Goal: Information Seeking & Learning: Learn about a topic

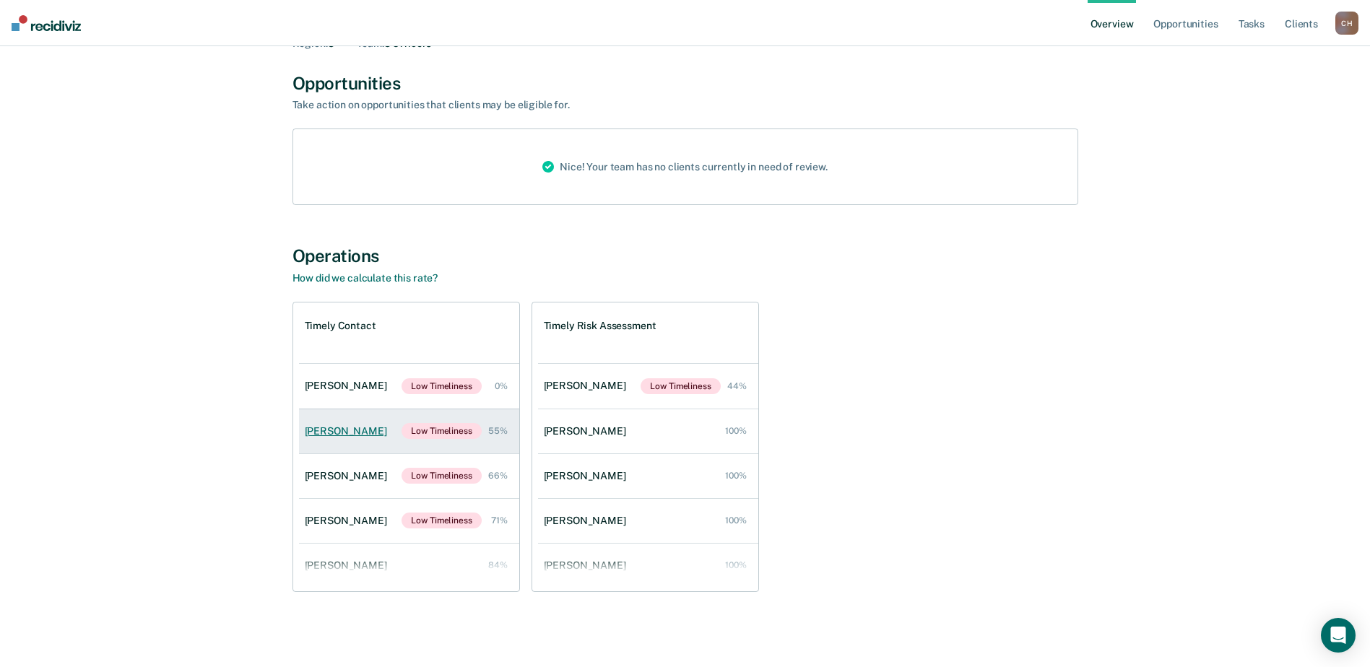
click at [376, 424] on link "[PERSON_NAME] [PERSON_NAME] Timeliness 55%" at bounding box center [409, 431] width 220 height 45
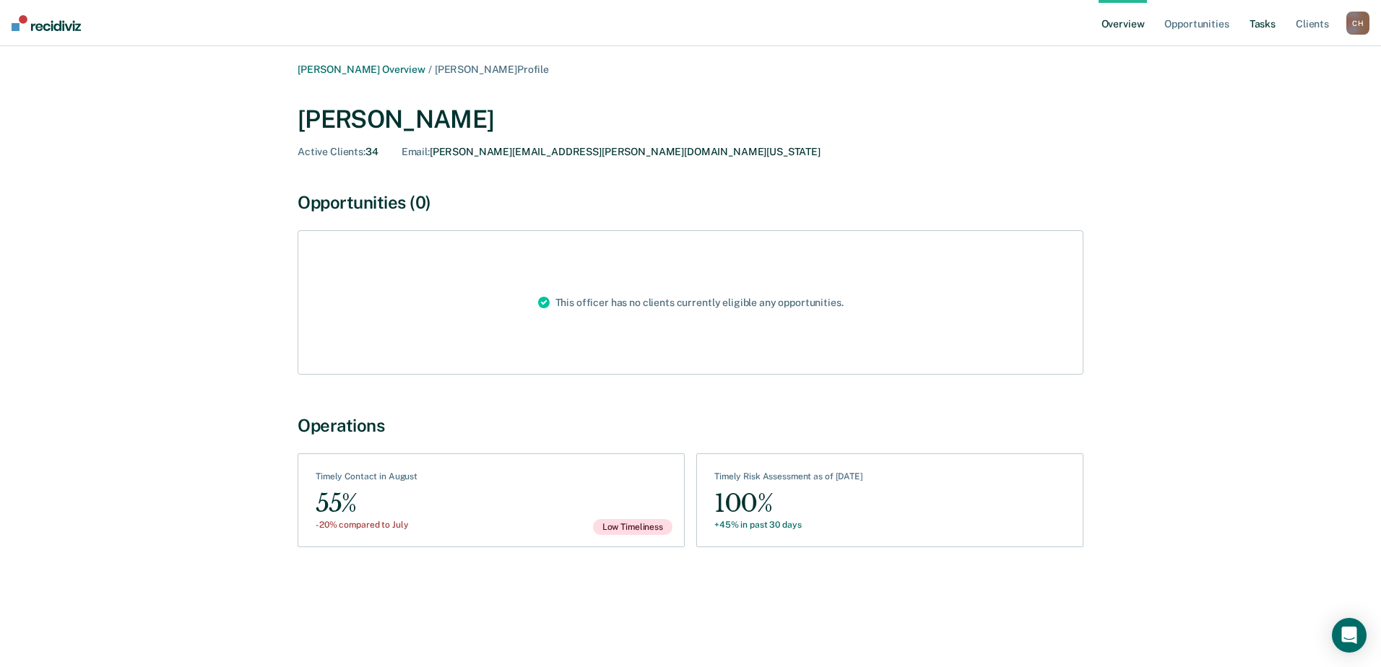
click at [1256, 6] on link "Tasks" at bounding box center [1262, 23] width 32 height 46
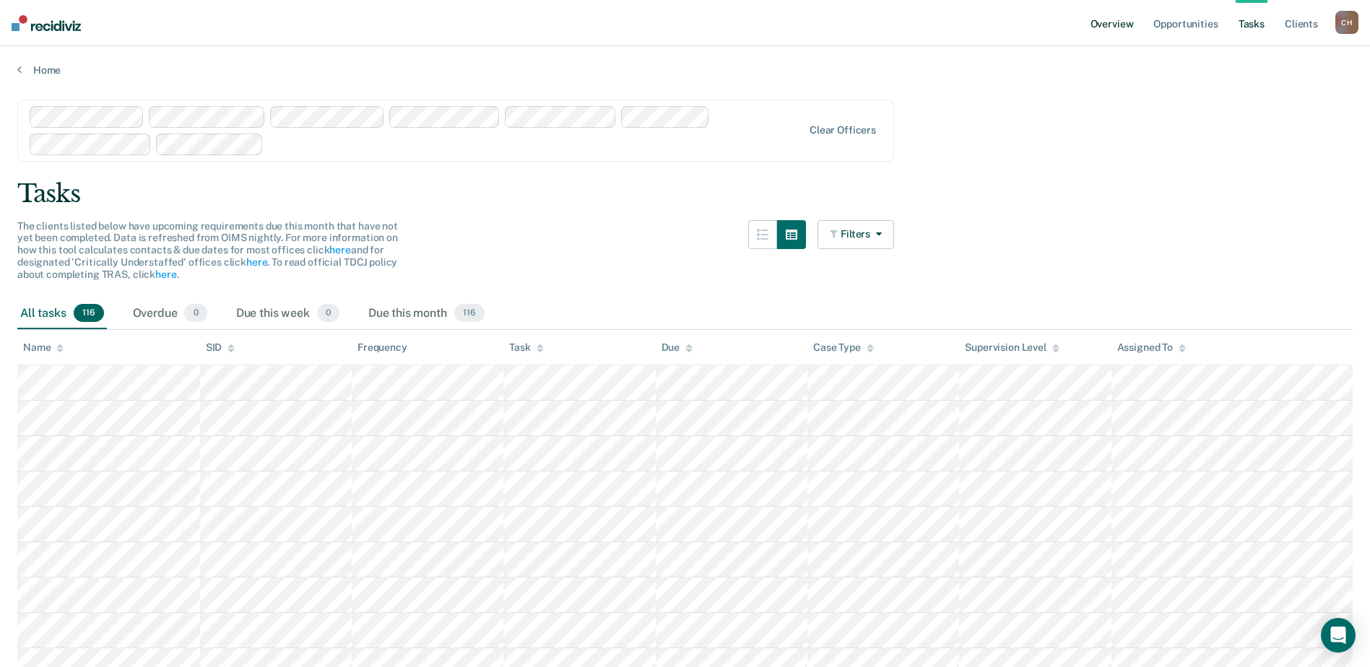
click at [1100, 22] on link "Overview" at bounding box center [1111, 23] width 49 height 46
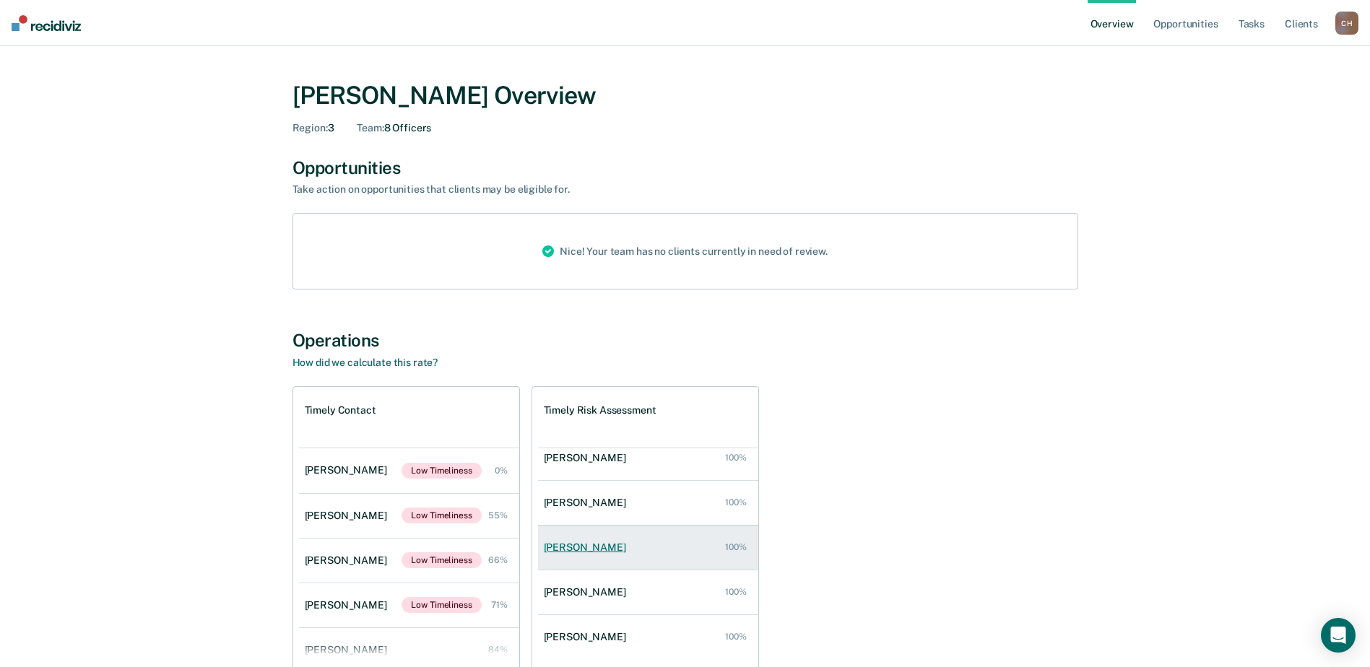
scroll to position [148, 0]
click at [1248, 26] on link "Tasks" at bounding box center [1251, 23] width 32 height 46
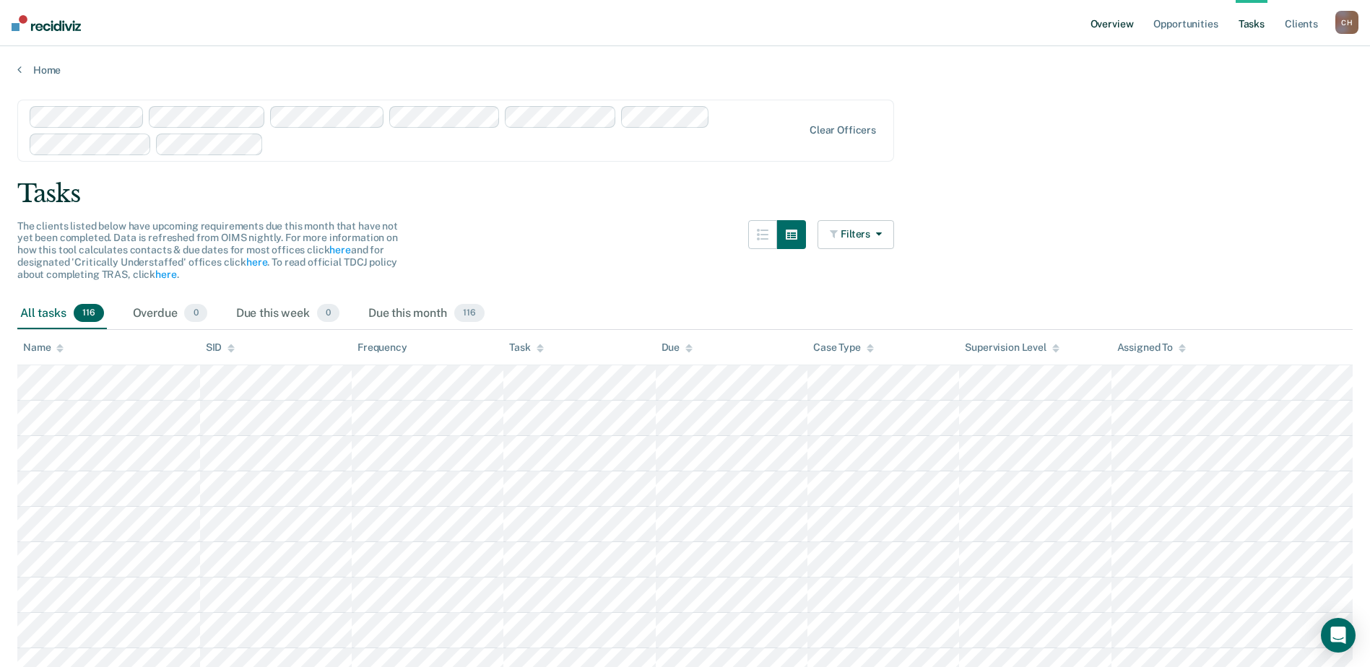
click at [1118, 24] on link "Overview" at bounding box center [1111, 23] width 49 height 46
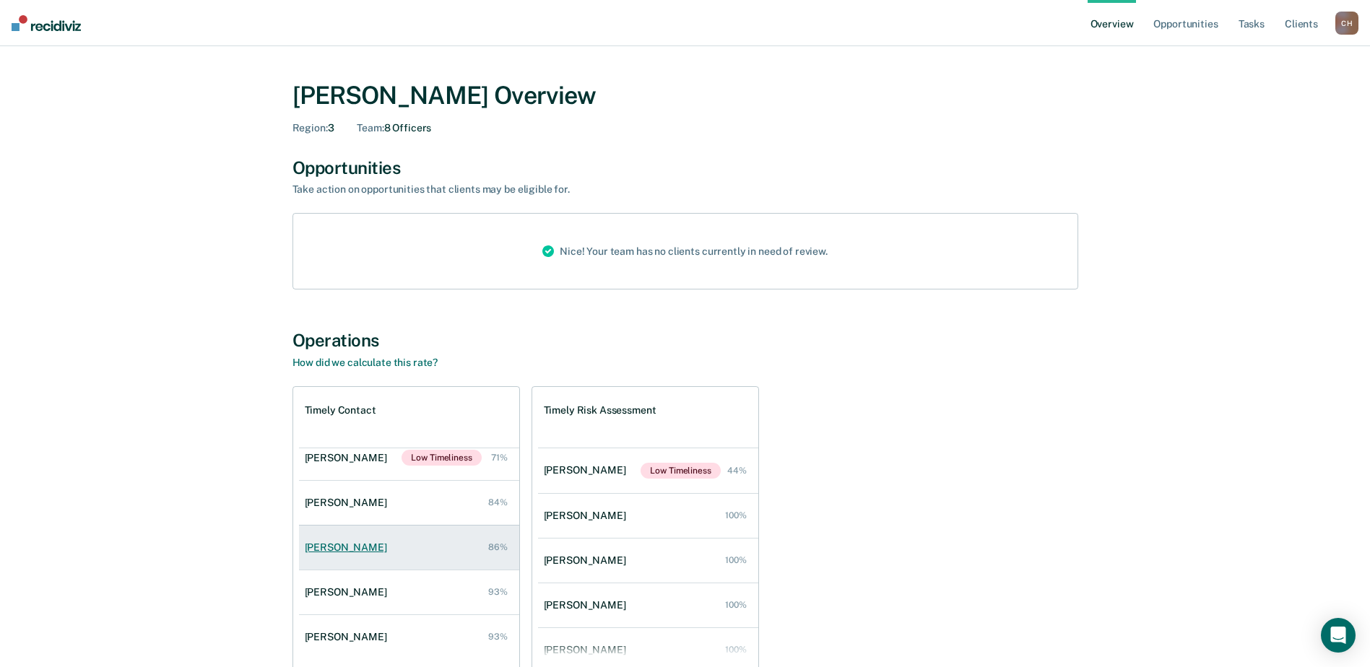
scroll to position [148, 0]
click at [1255, 27] on link "Tasks" at bounding box center [1251, 23] width 32 height 46
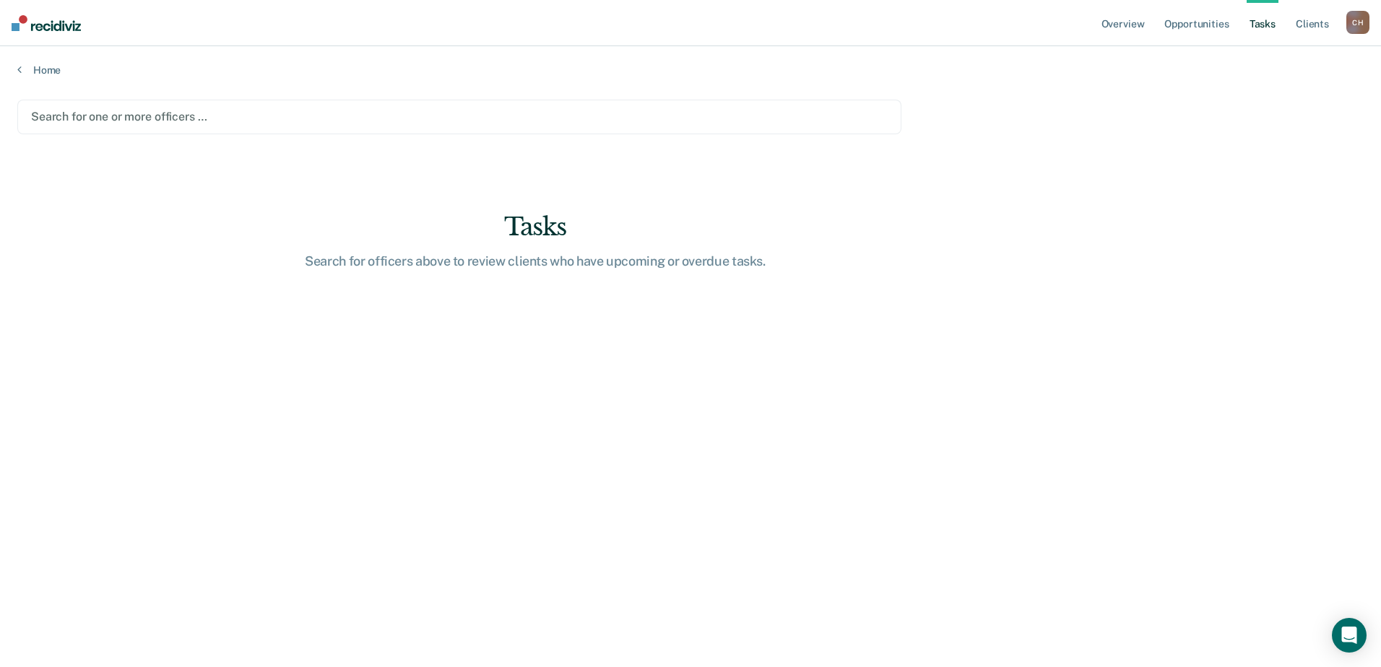
click at [124, 118] on div at bounding box center [459, 116] width 856 height 17
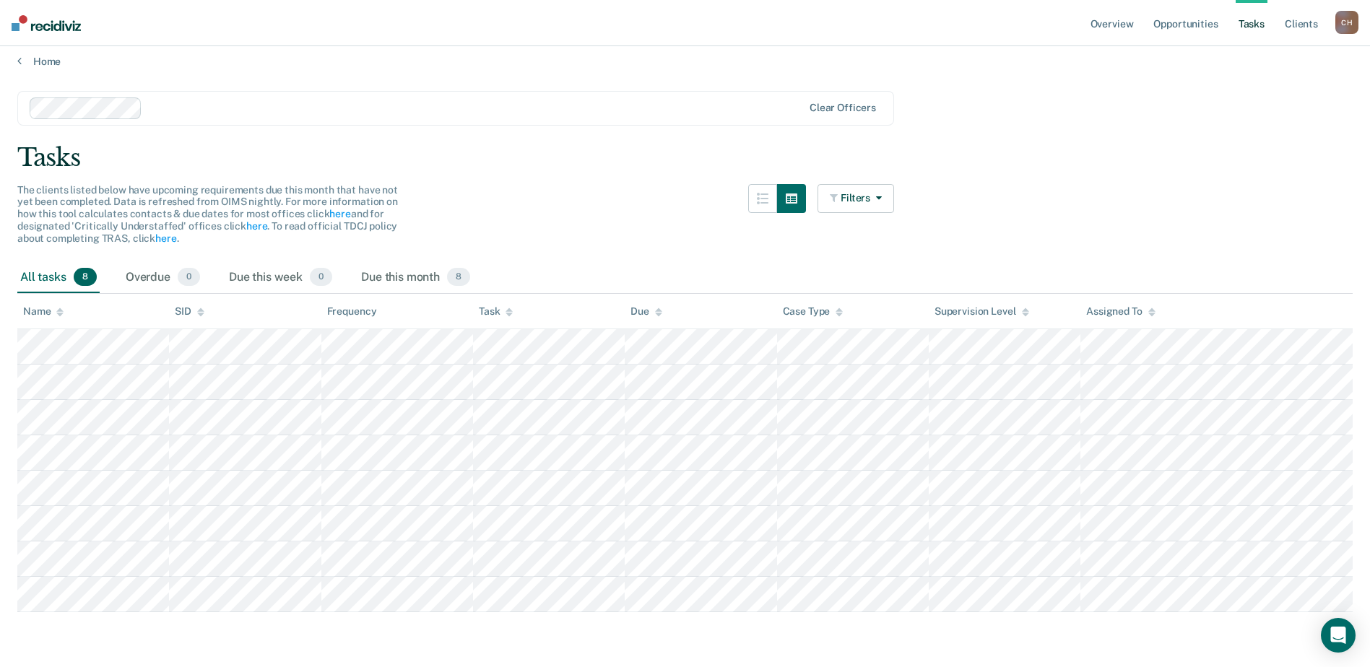
scroll to position [12, 0]
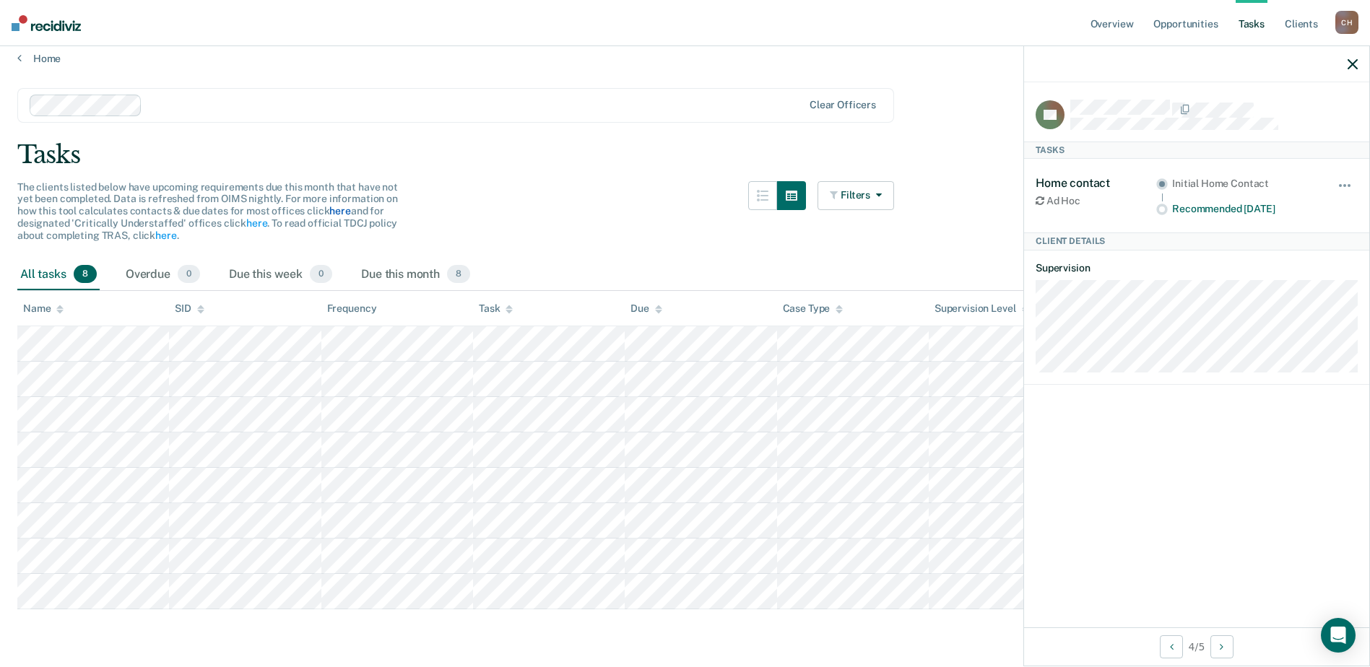
click at [339, 207] on link "here" at bounding box center [339, 211] width 21 height 12
click at [1176, 24] on link "Opportunities" at bounding box center [1185, 23] width 70 height 46
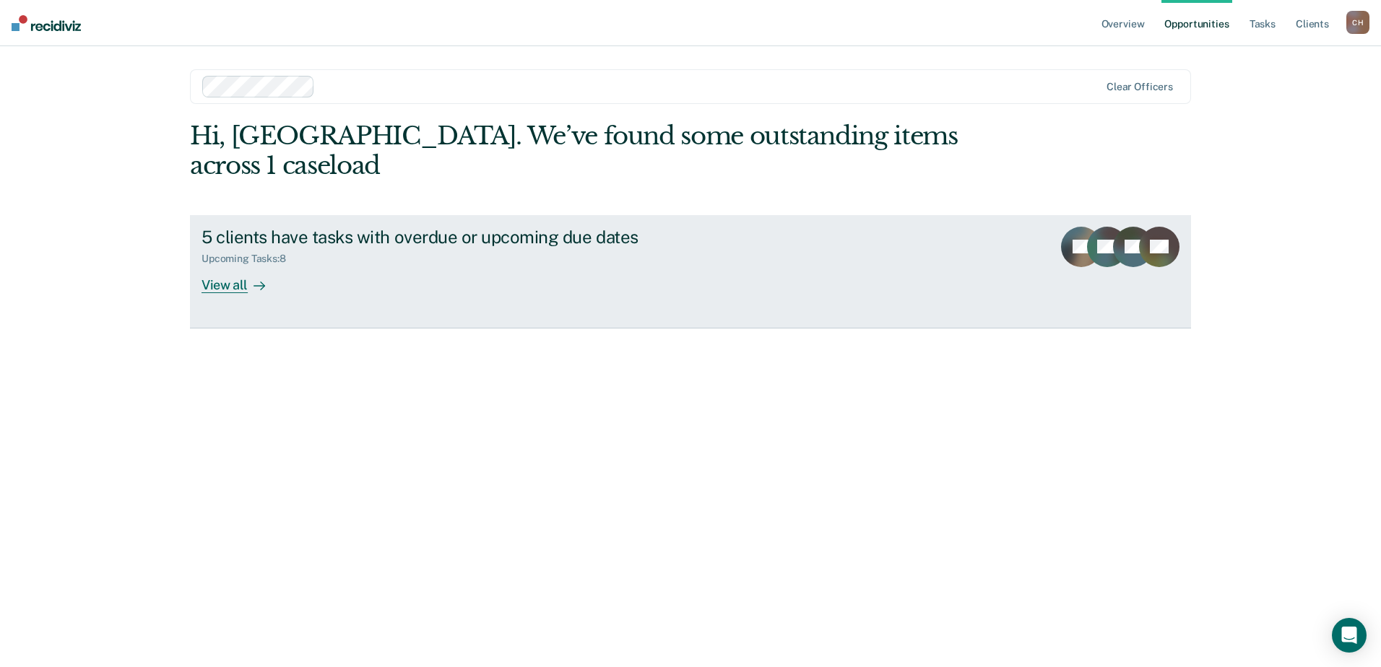
click at [246, 284] on div "View all" at bounding box center [241, 279] width 81 height 28
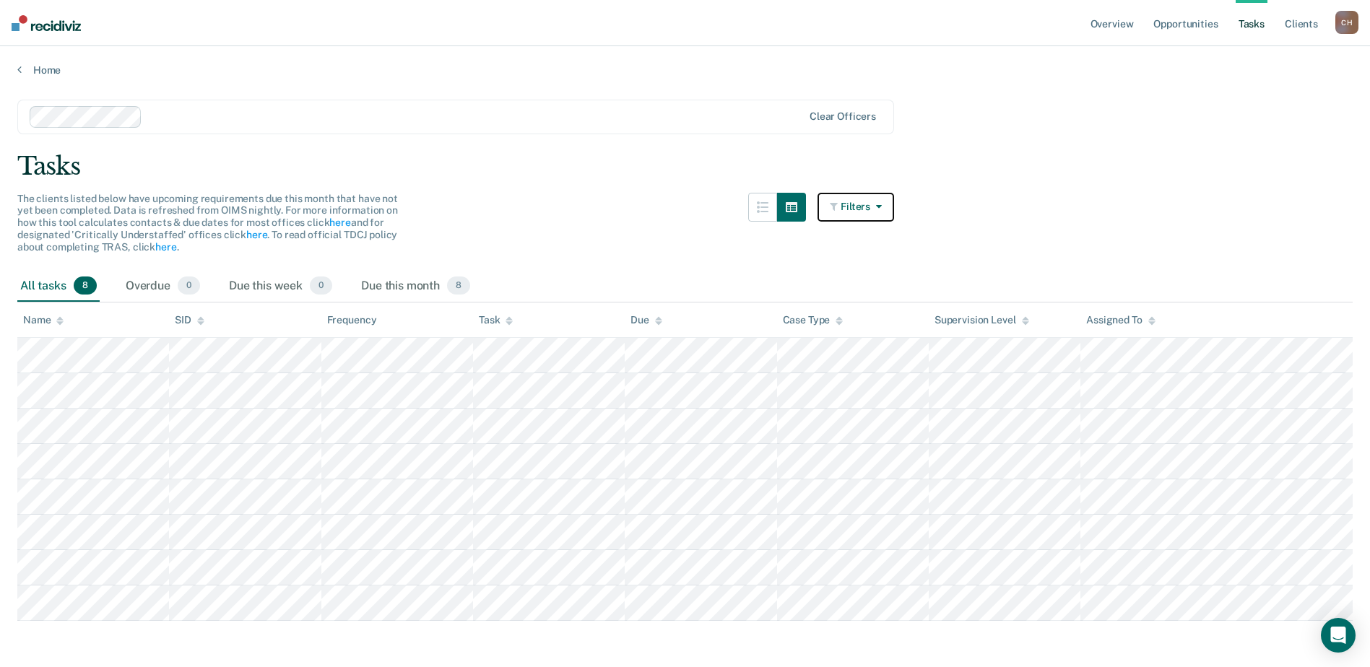
click at [879, 208] on icon "button" at bounding box center [876, 206] width 12 height 10
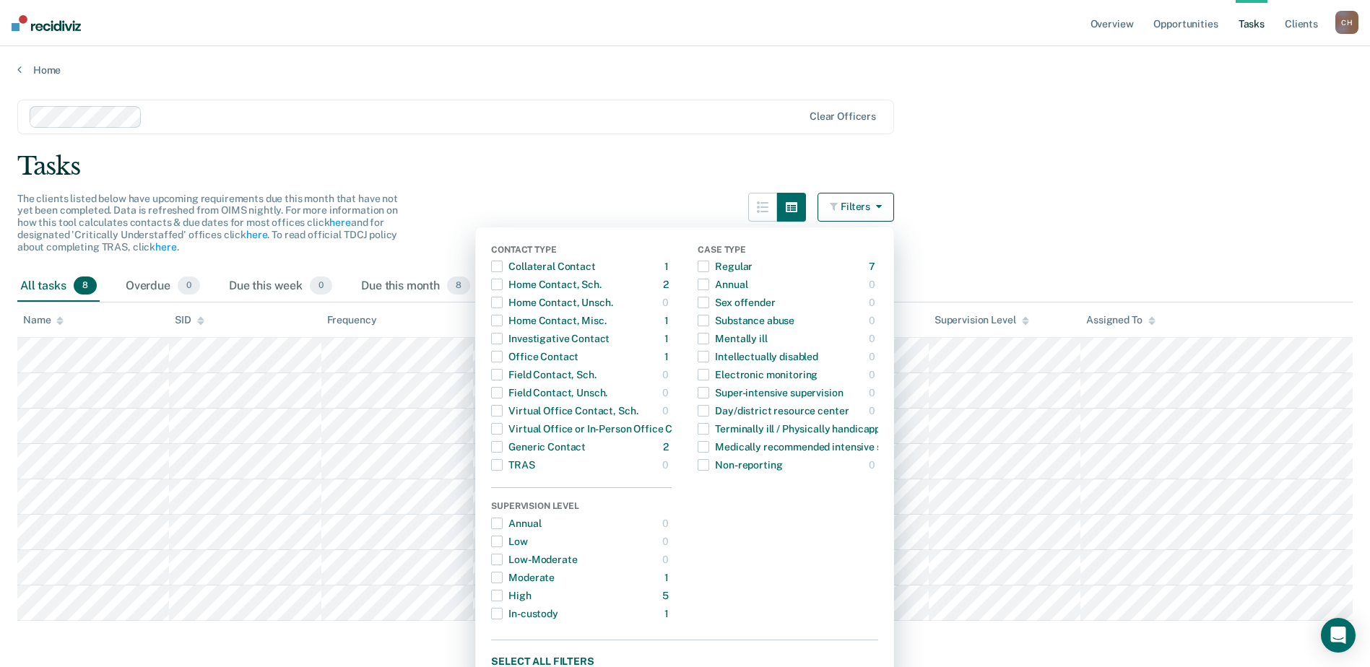
click at [1128, 134] on main "Clear officers Tasks The clients listed below have upcoming requirements due th…" at bounding box center [685, 376] width 1370 height 598
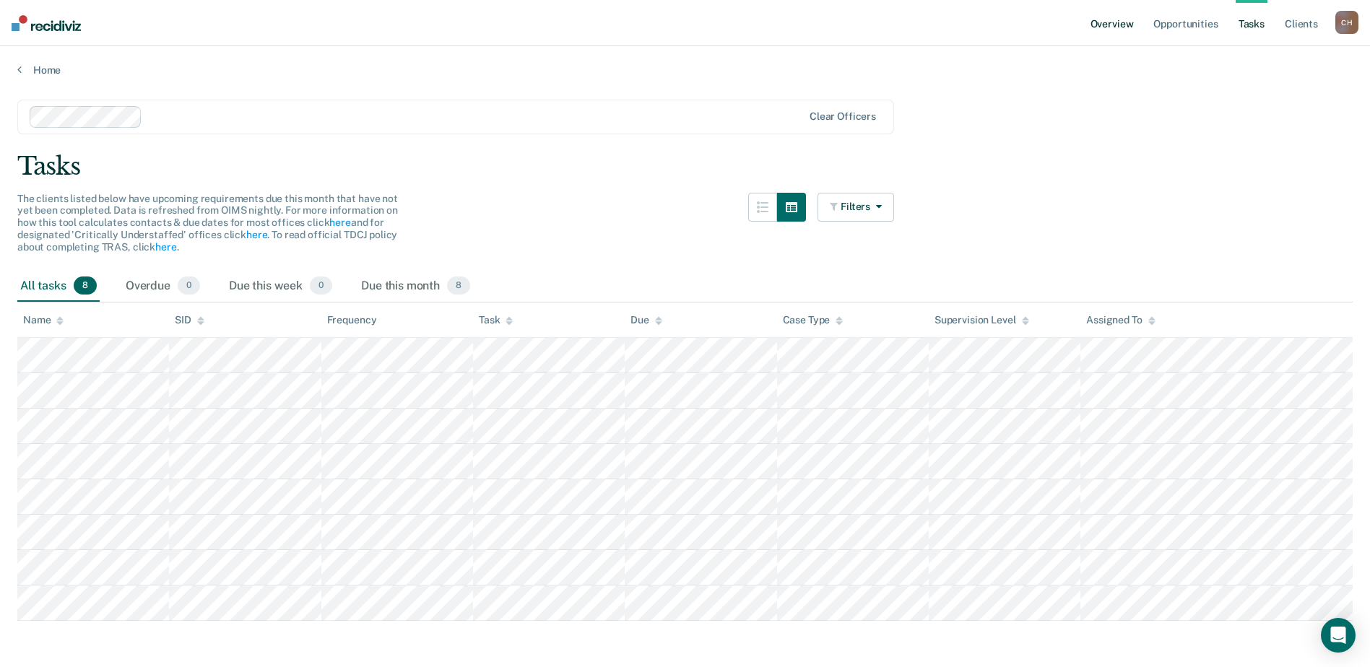
click at [1118, 18] on link "Overview" at bounding box center [1111, 23] width 49 height 46
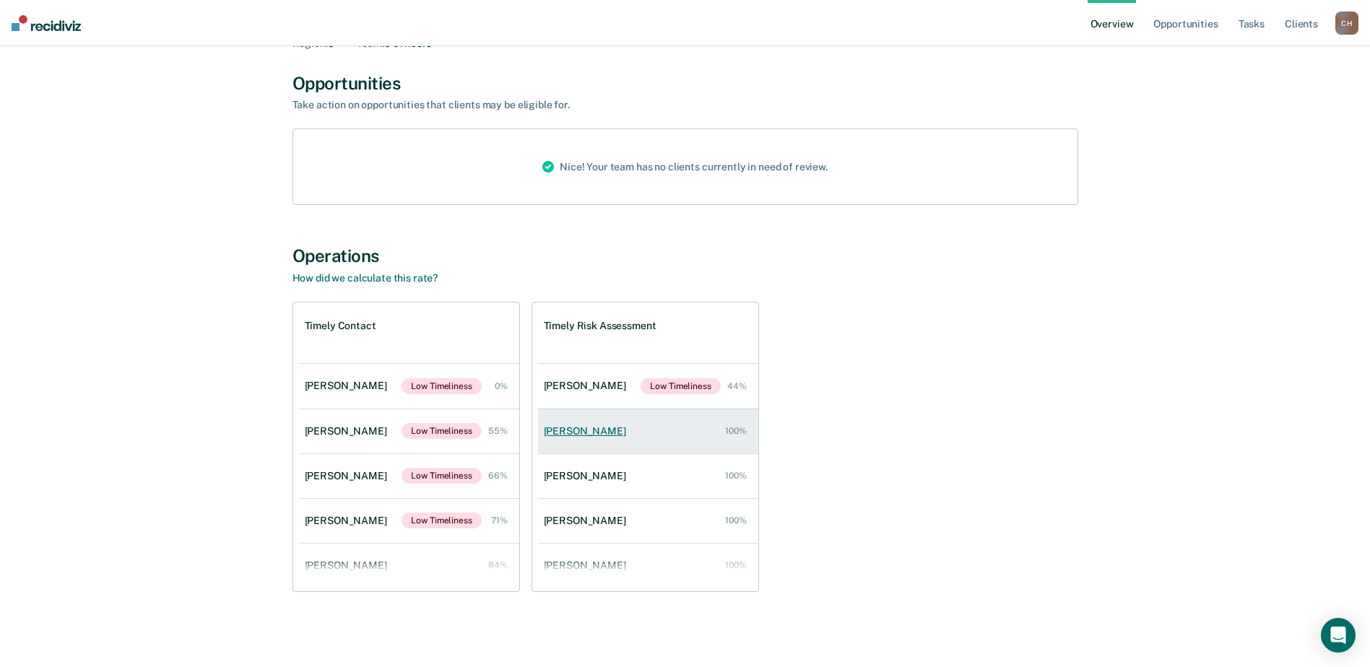
scroll to position [144, 0]
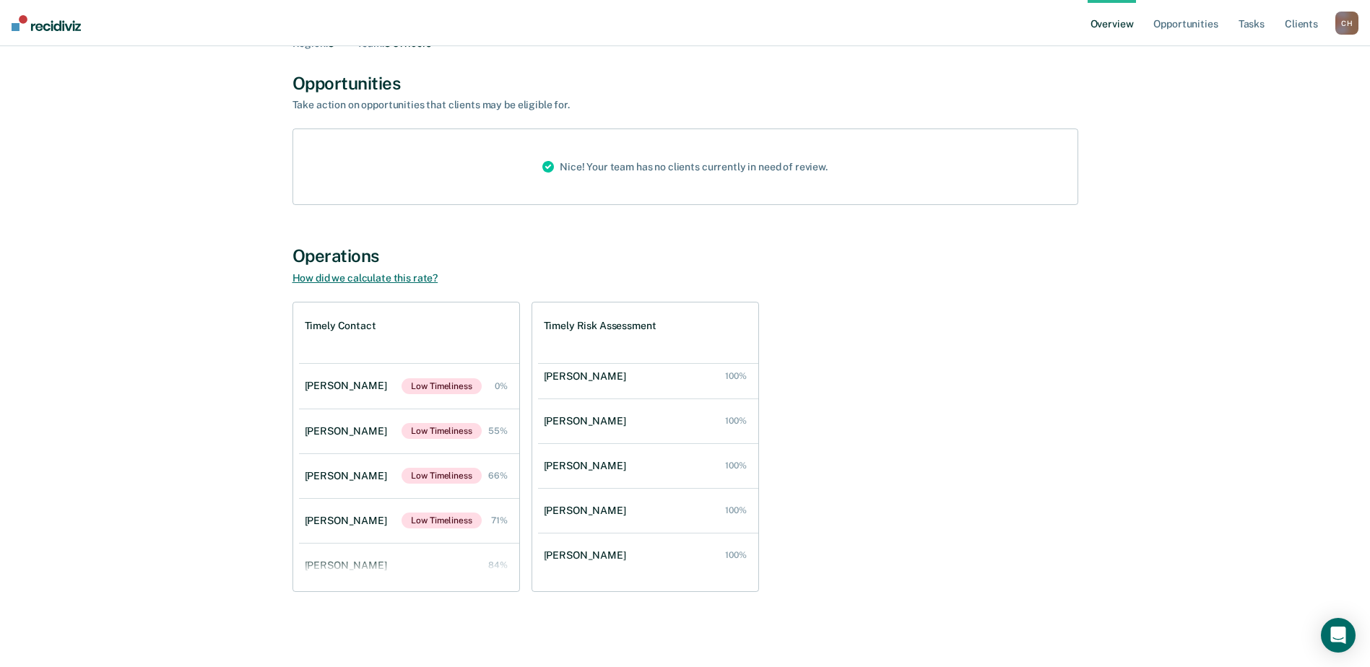
click at [391, 274] on link "How did we calculate this rate?" at bounding box center [365, 278] width 146 height 12
click at [1193, 23] on link "Opportunities" at bounding box center [1185, 23] width 70 height 46
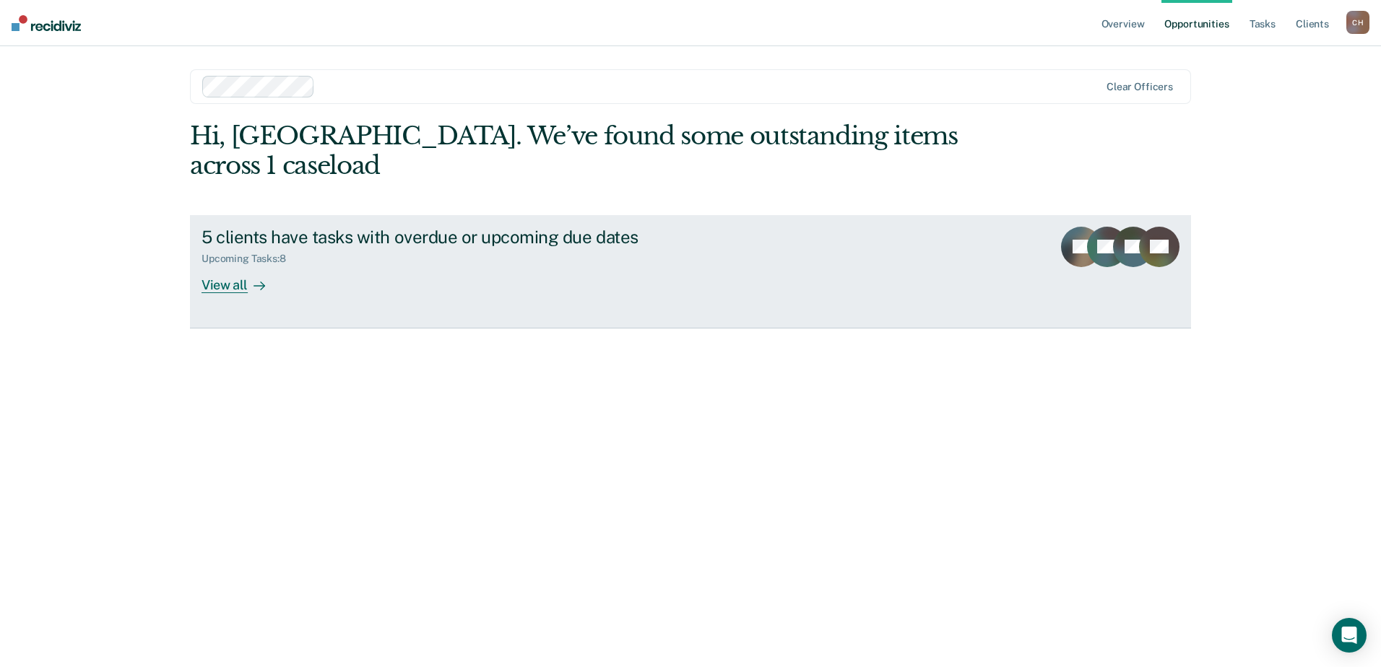
click at [210, 281] on div "View all" at bounding box center [241, 279] width 81 height 28
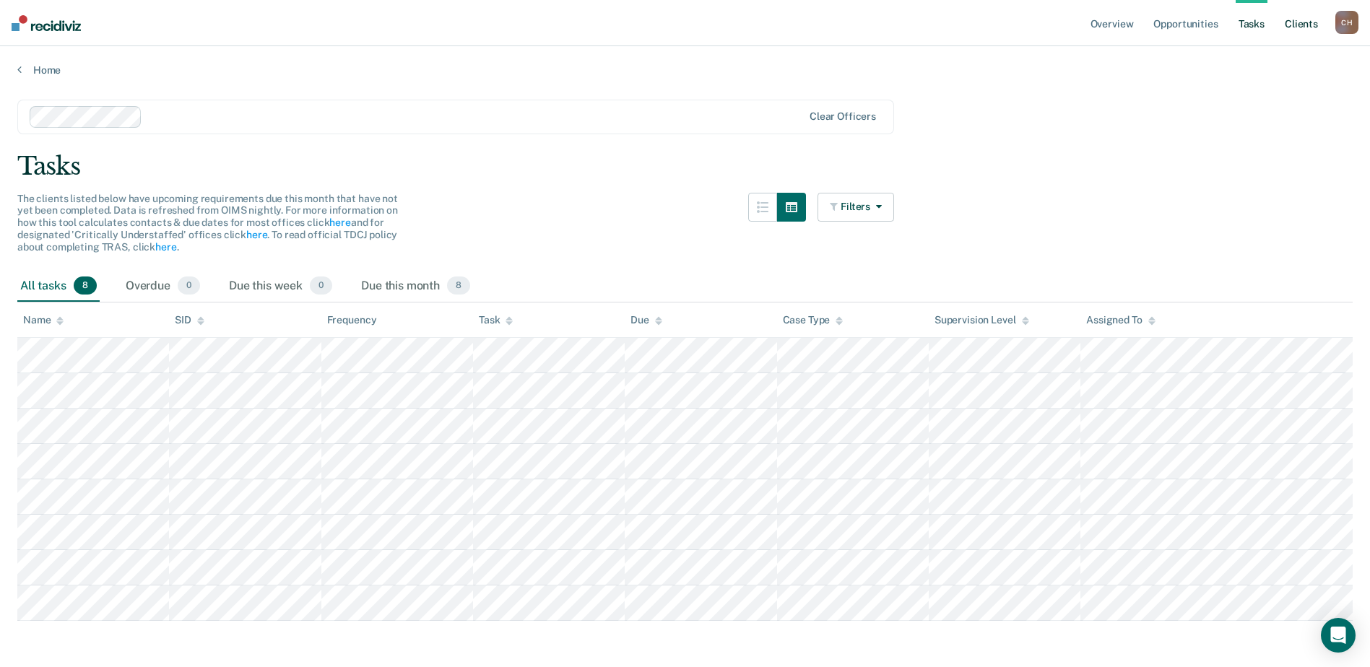
click at [1301, 22] on link "Client s" at bounding box center [1301, 23] width 39 height 46
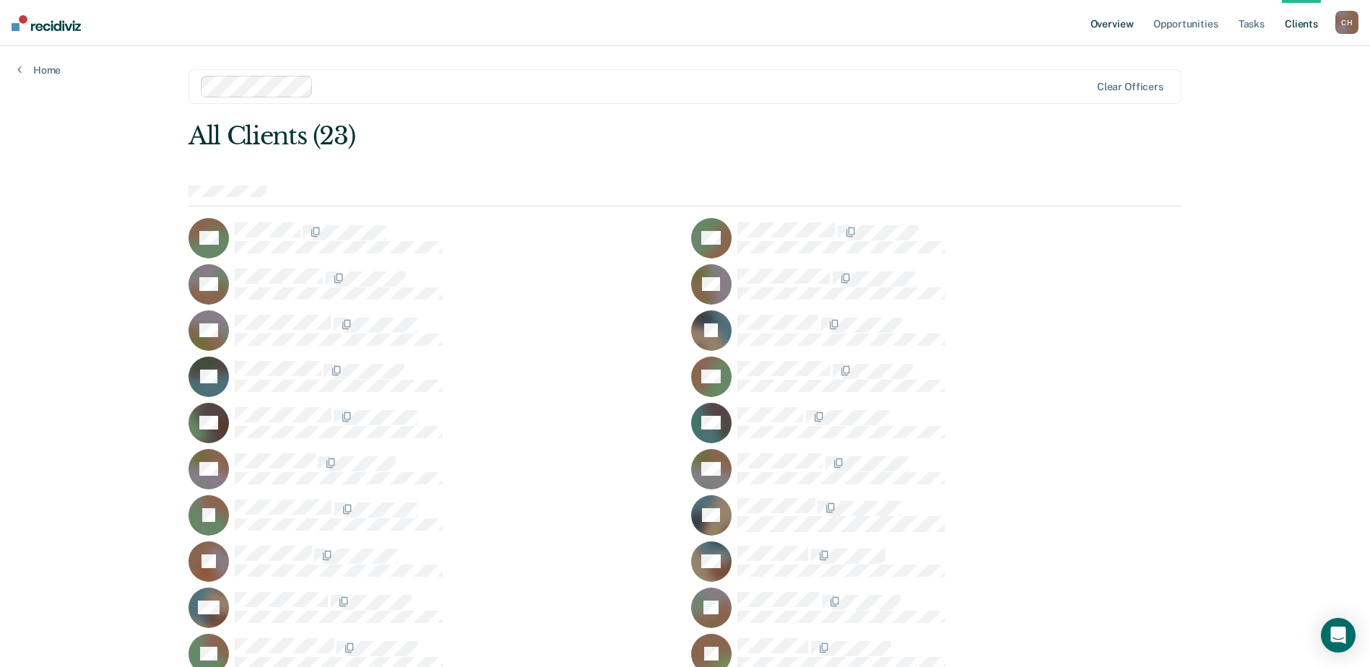
click at [1126, 18] on link "Overview" at bounding box center [1111, 23] width 49 height 46
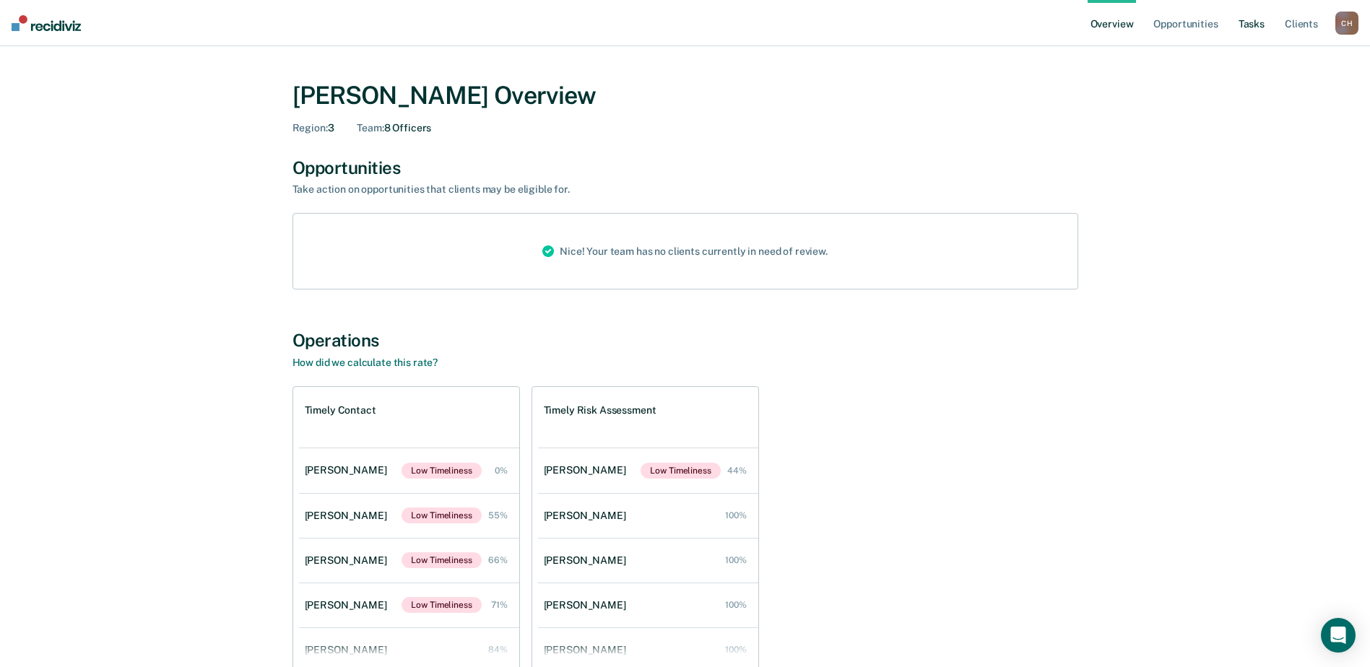
click at [1259, 17] on link "Tasks" at bounding box center [1251, 23] width 32 height 46
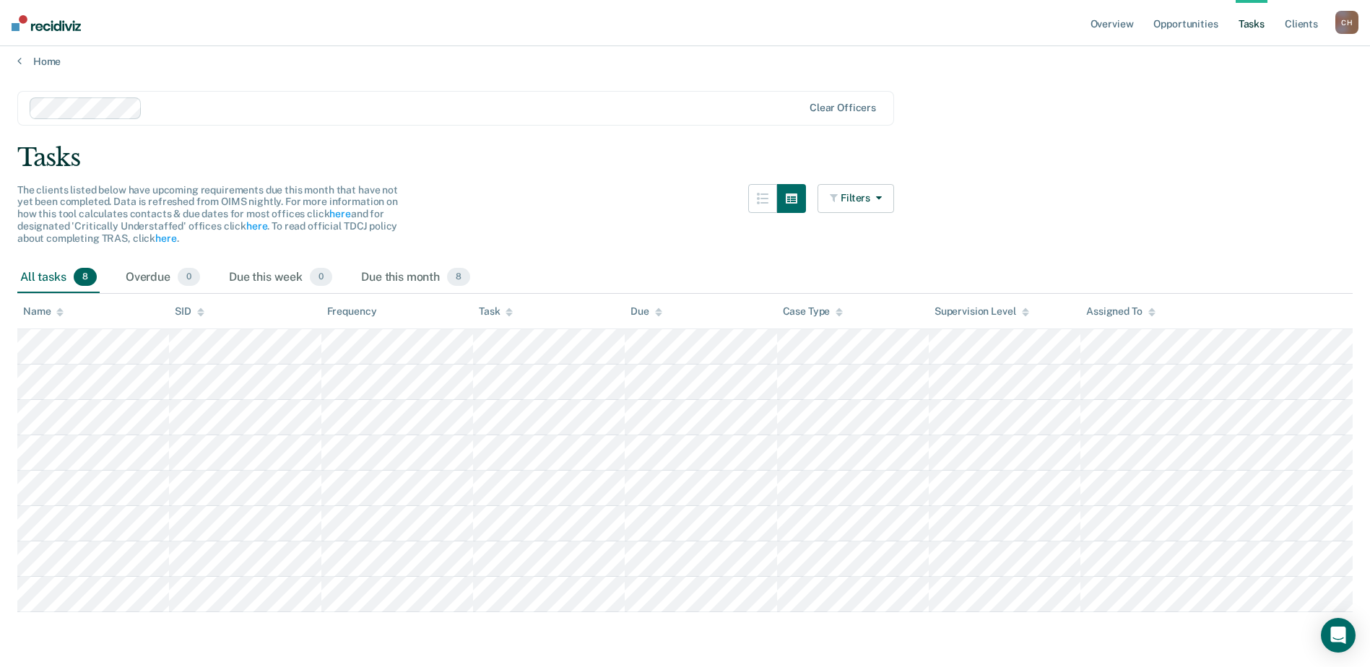
scroll to position [12, 0]
click at [248, 222] on link "here" at bounding box center [256, 223] width 21 height 12
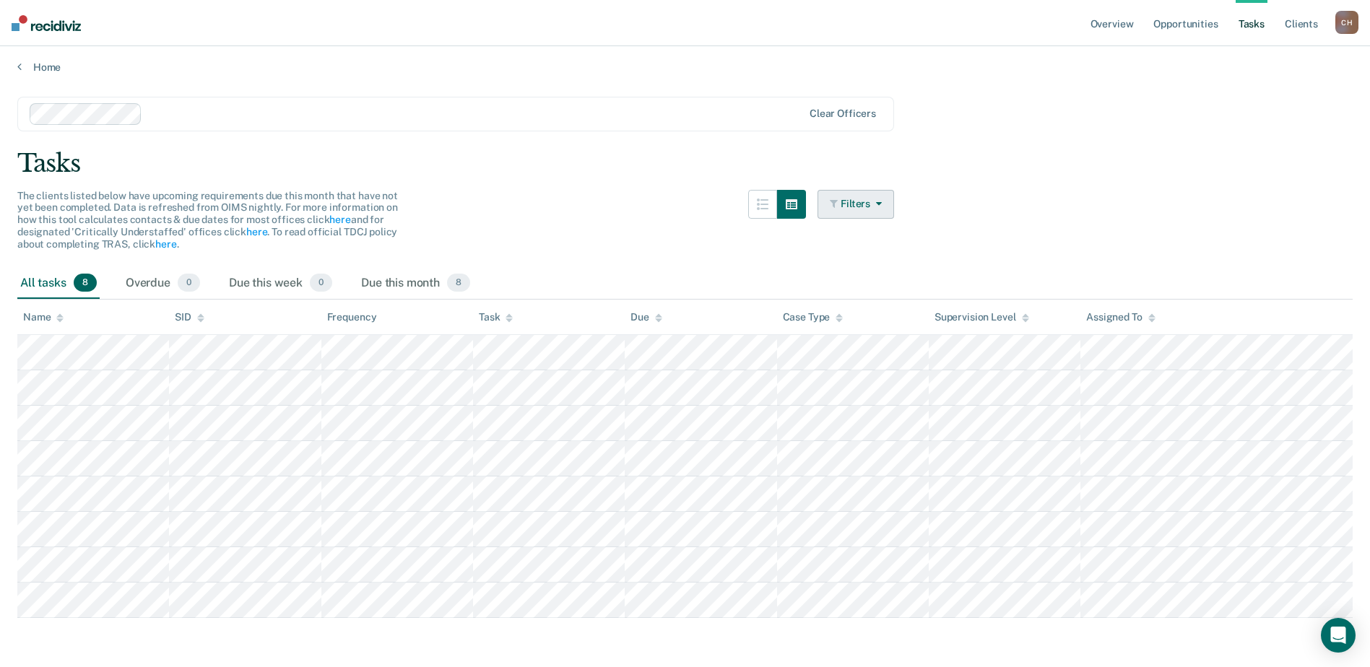
scroll to position [0, 0]
click at [797, 206] on icon "button" at bounding box center [792, 207] width 12 height 12
click at [882, 202] on icon "button" at bounding box center [876, 206] width 12 height 10
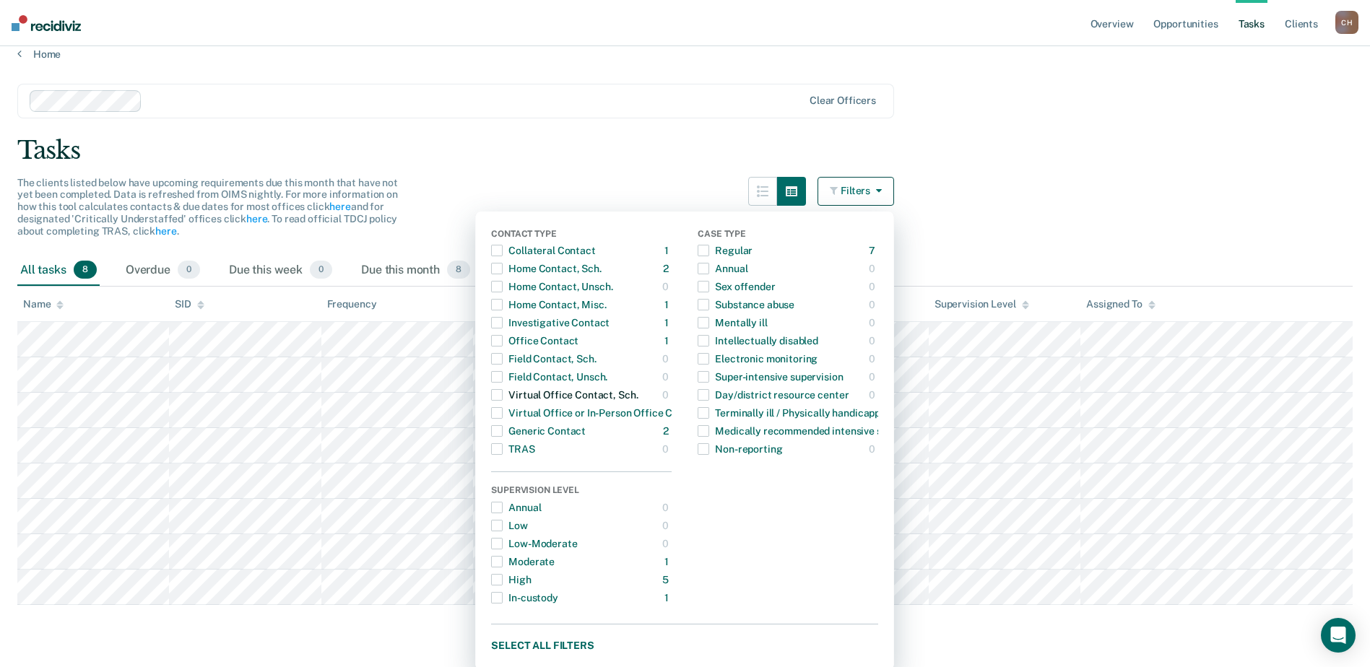
scroll to position [20, 0]
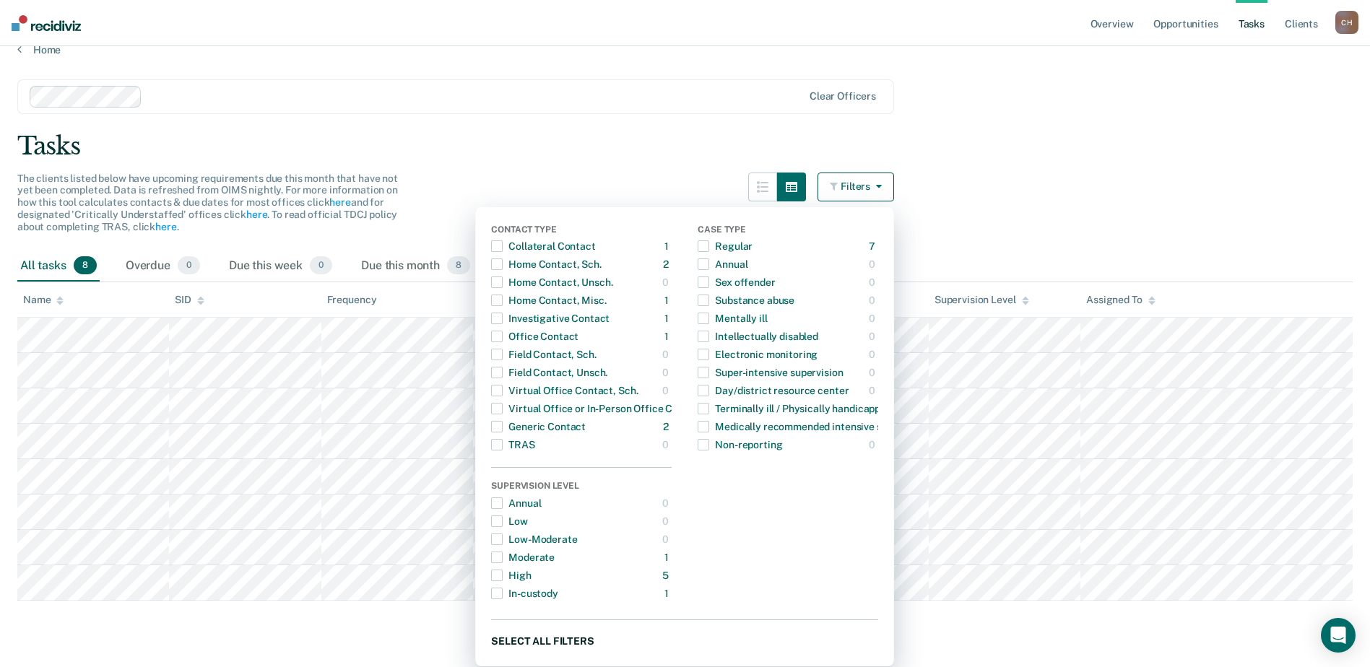
click at [578, 639] on button "Select all filters" at bounding box center [684, 641] width 387 height 18
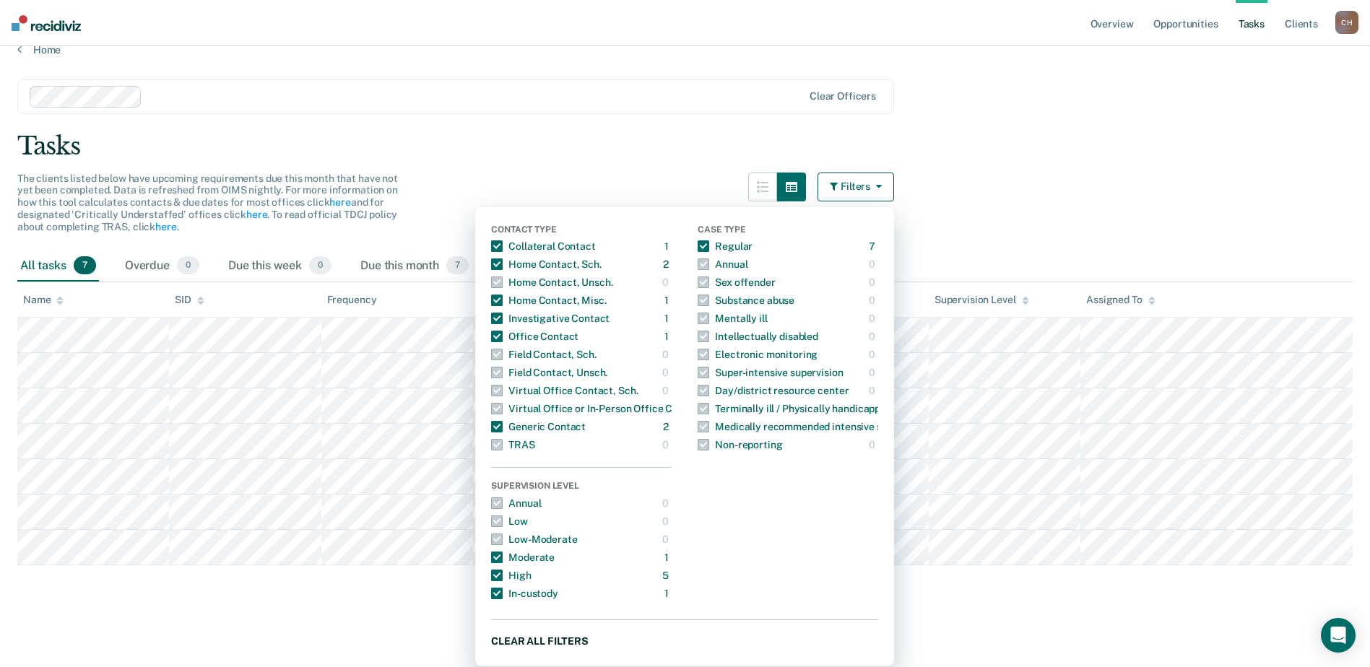
click at [568, 638] on button "Clear all filters" at bounding box center [684, 641] width 387 height 18
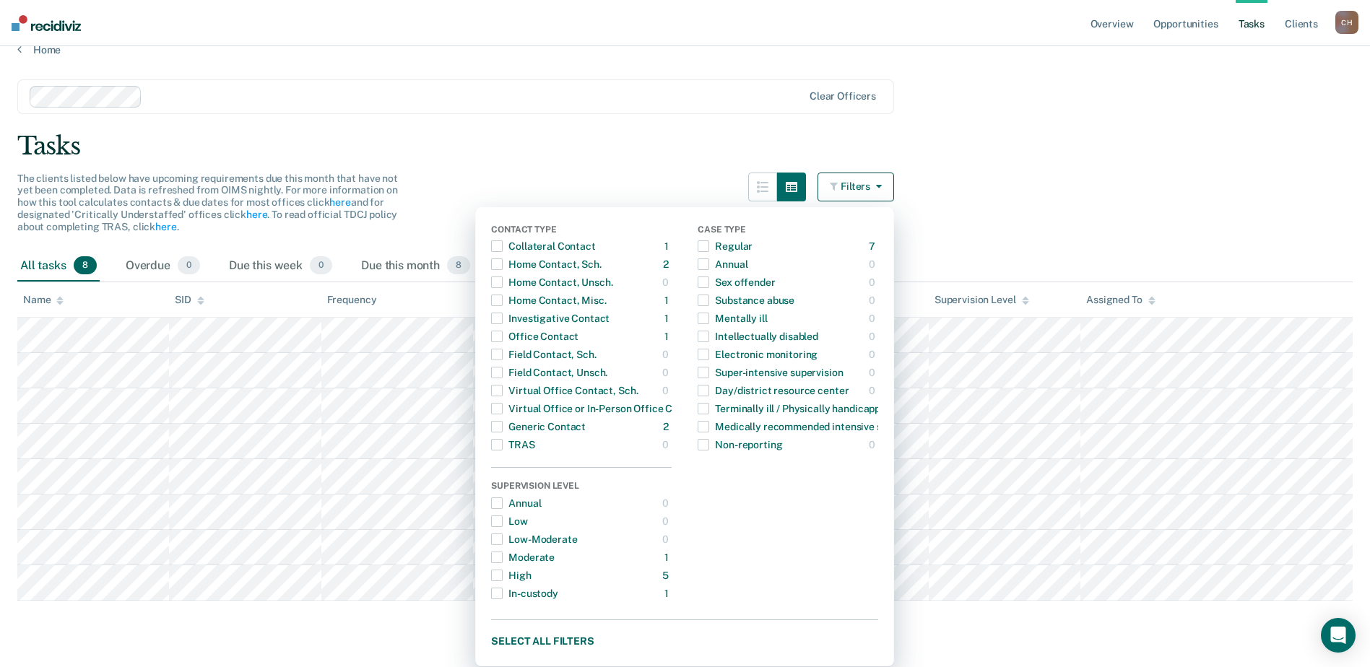
click at [1103, 132] on div "Tasks" at bounding box center [684, 146] width 1335 height 30
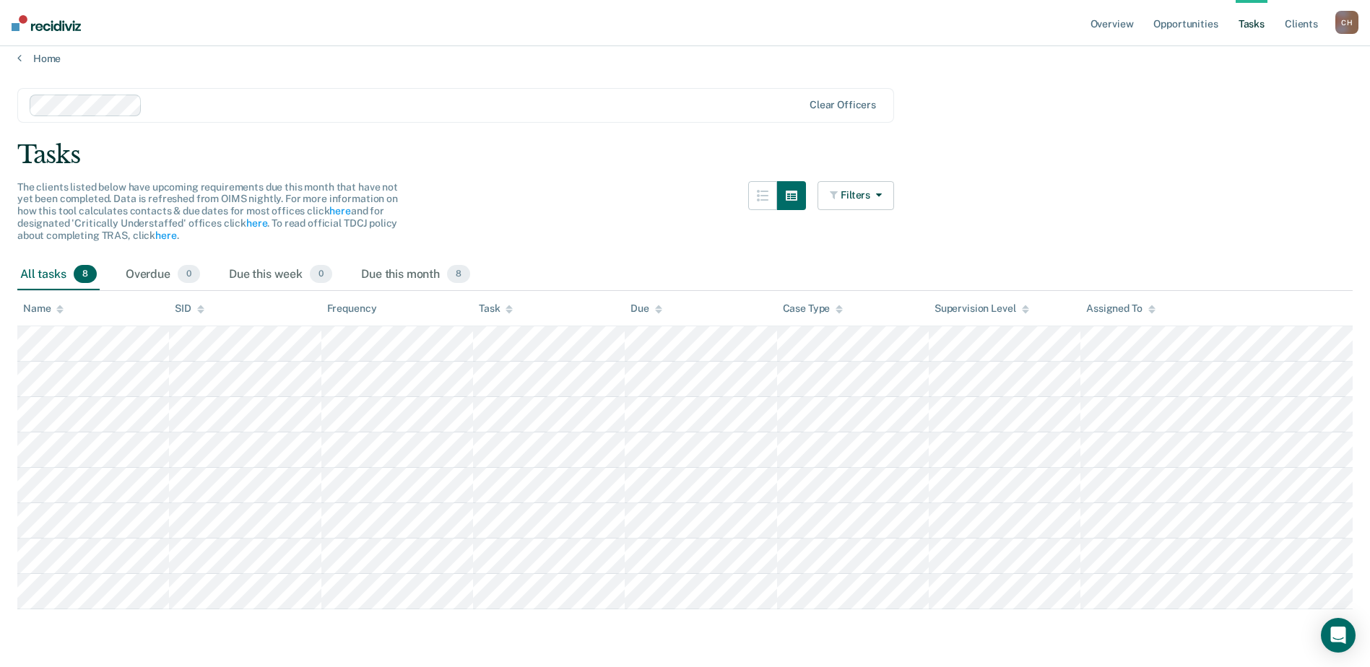
click at [1252, 25] on link "Tasks" at bounding box center [1251, 23] width 32 height 46
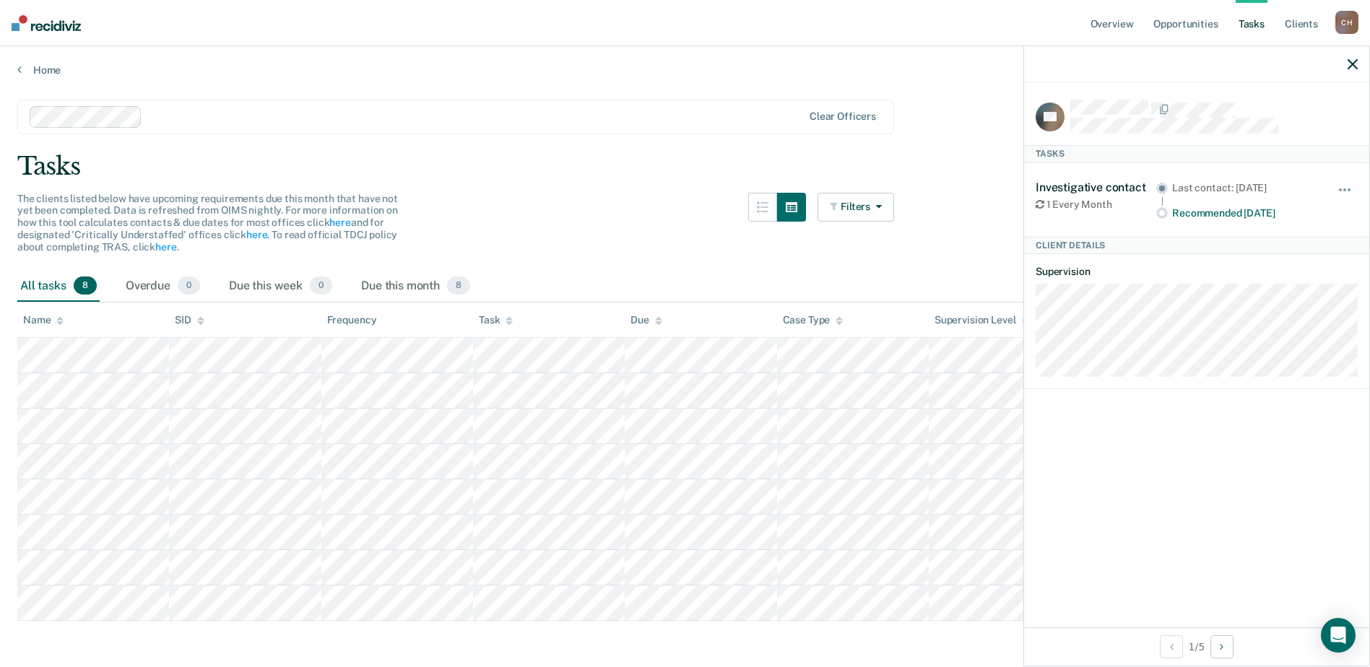
click at [697, 129] on div "Clear officers" at bounding box center [455, 117] width 877 height 35
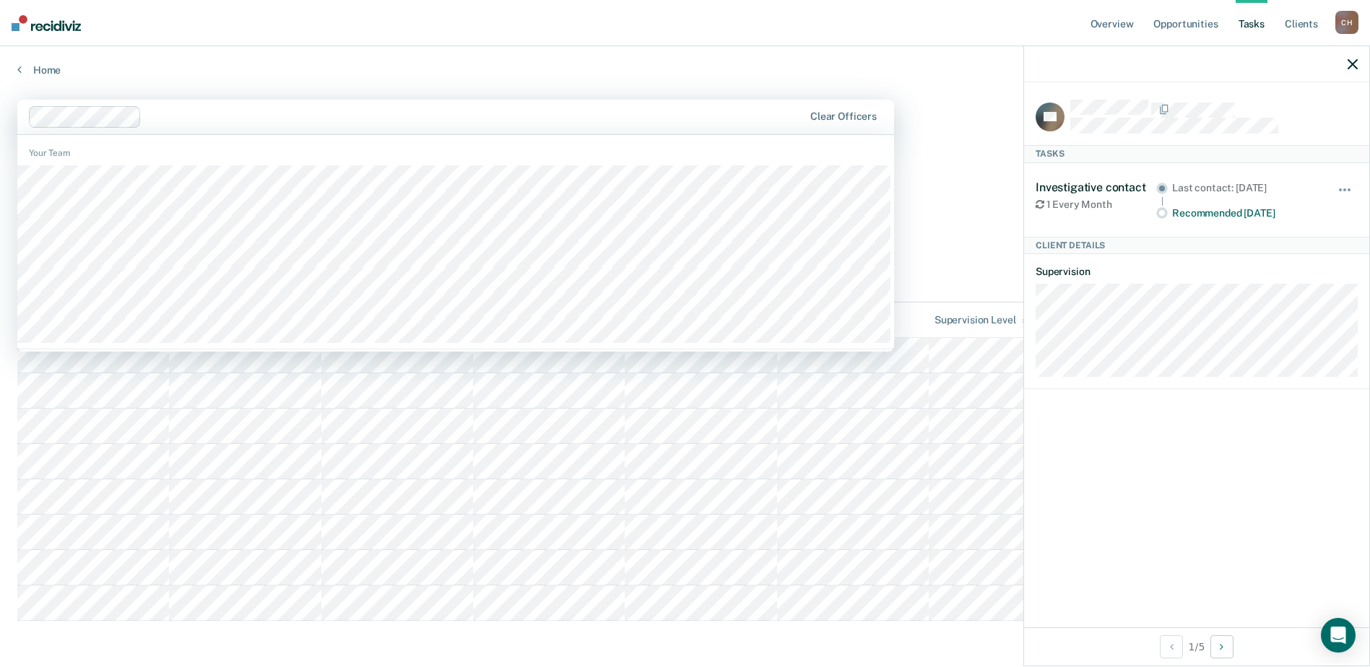
click at [971, 123] on main "1234 results available. Use Up and Down to choose options, press Enter to selec…" at bounding box center [685, 376] width 1370 height 598
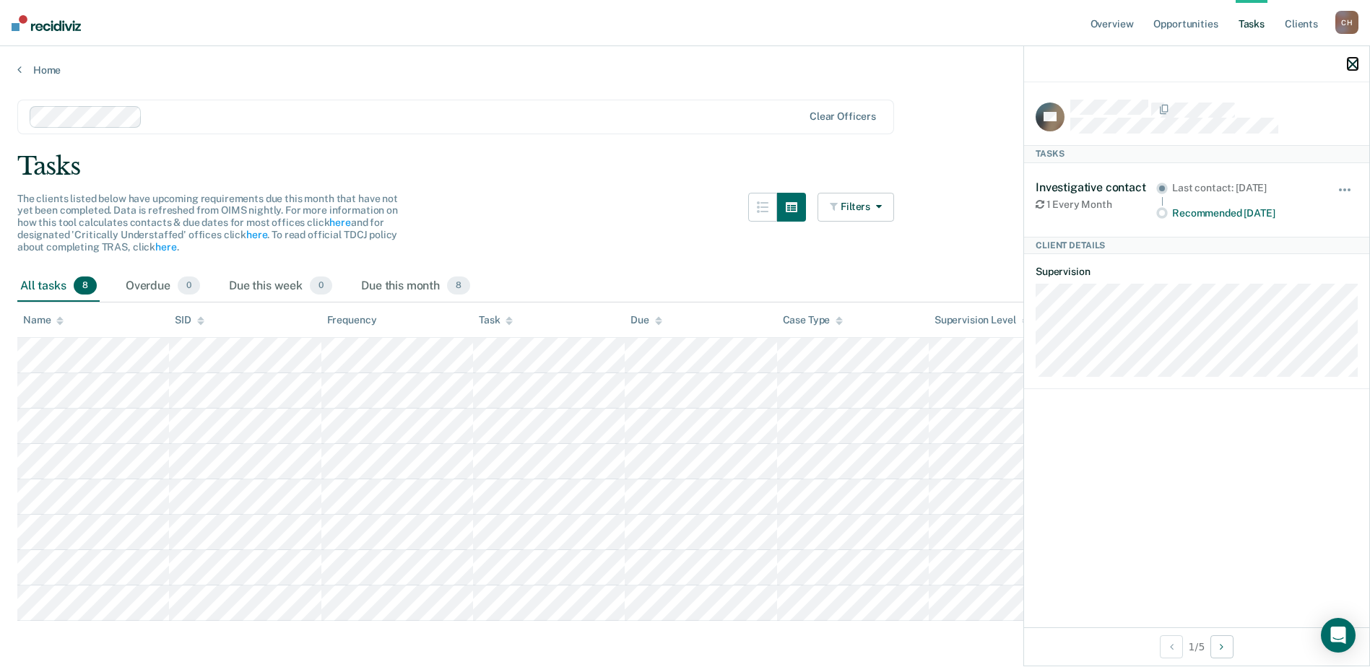
click at [1350, 63] on icon "button" at bounding box center [1352, 64] width 10 height 10
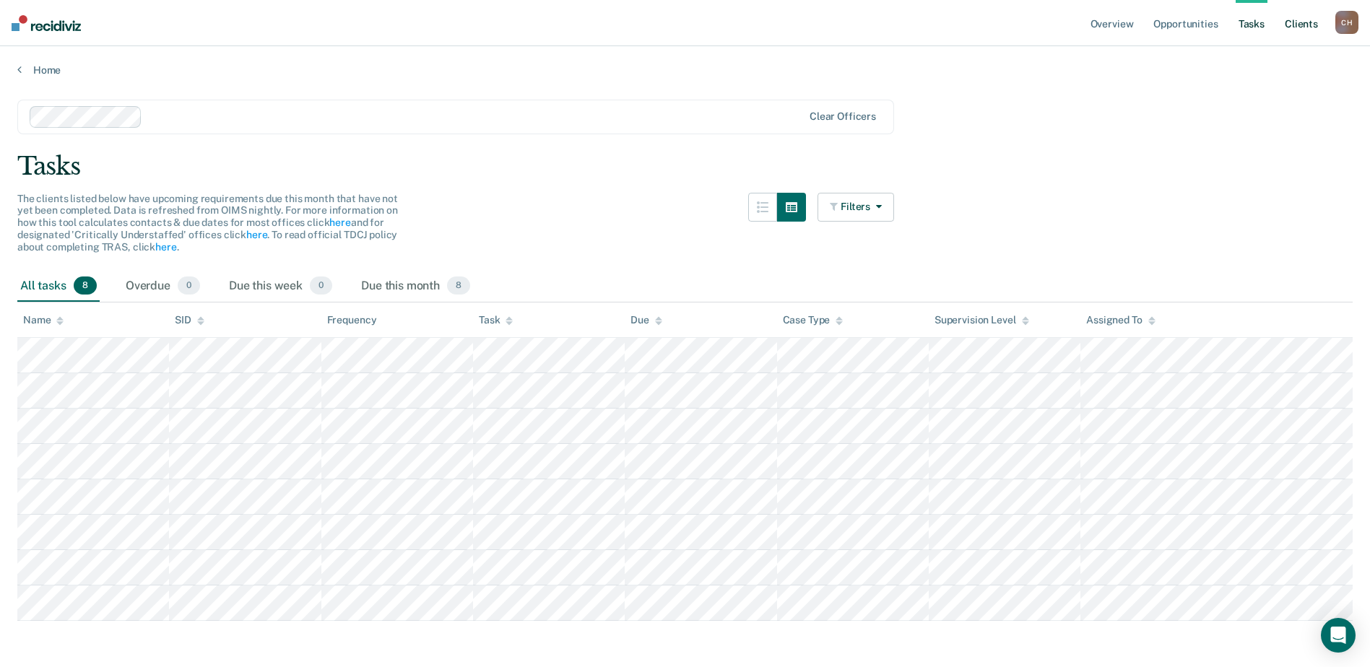
click at [1308, 23] on link "Client s" at bounding box center [1301, 23] width 39 height 46
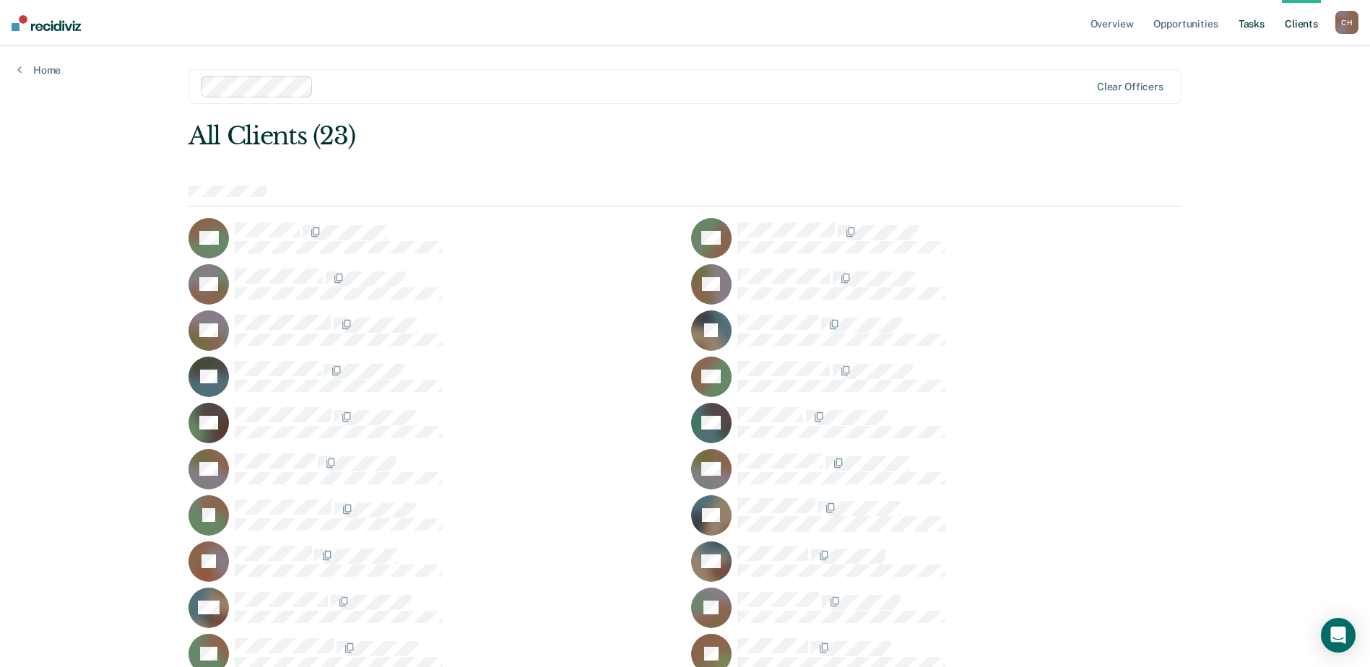
click at [1243, 22] on link "Tasks" at bounding box center [1251, 23] width 32 height 46
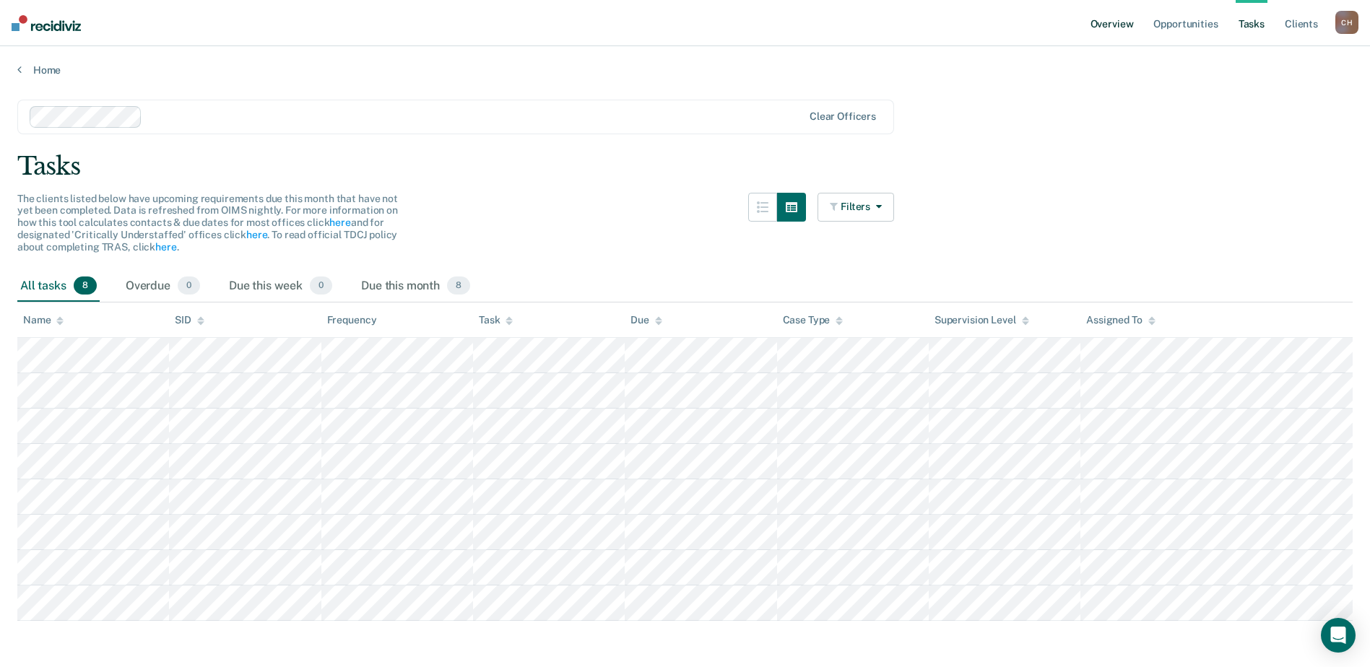
click at [1121, 26] on link "Overview" at bounding box center [1111, 23] width 49 height 46
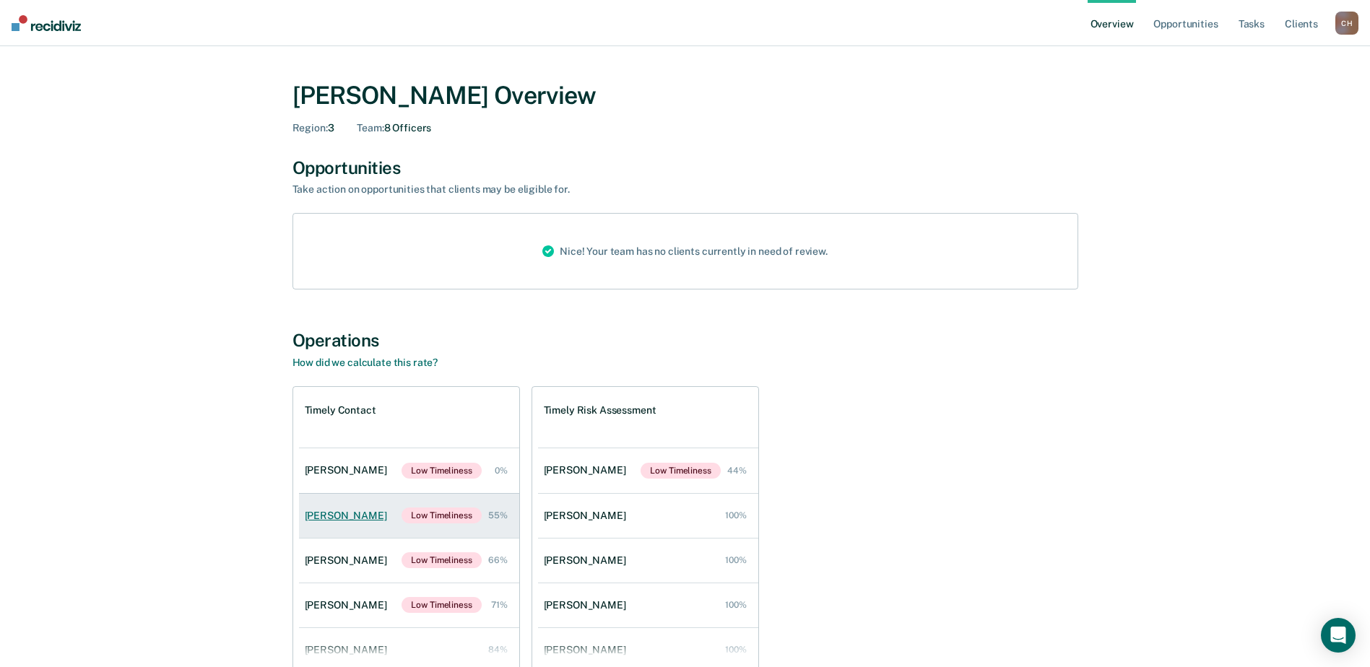
click at [354, 513] on div "[PERSON_NAME]" at bounding box center [349, 516] width 88 height 12
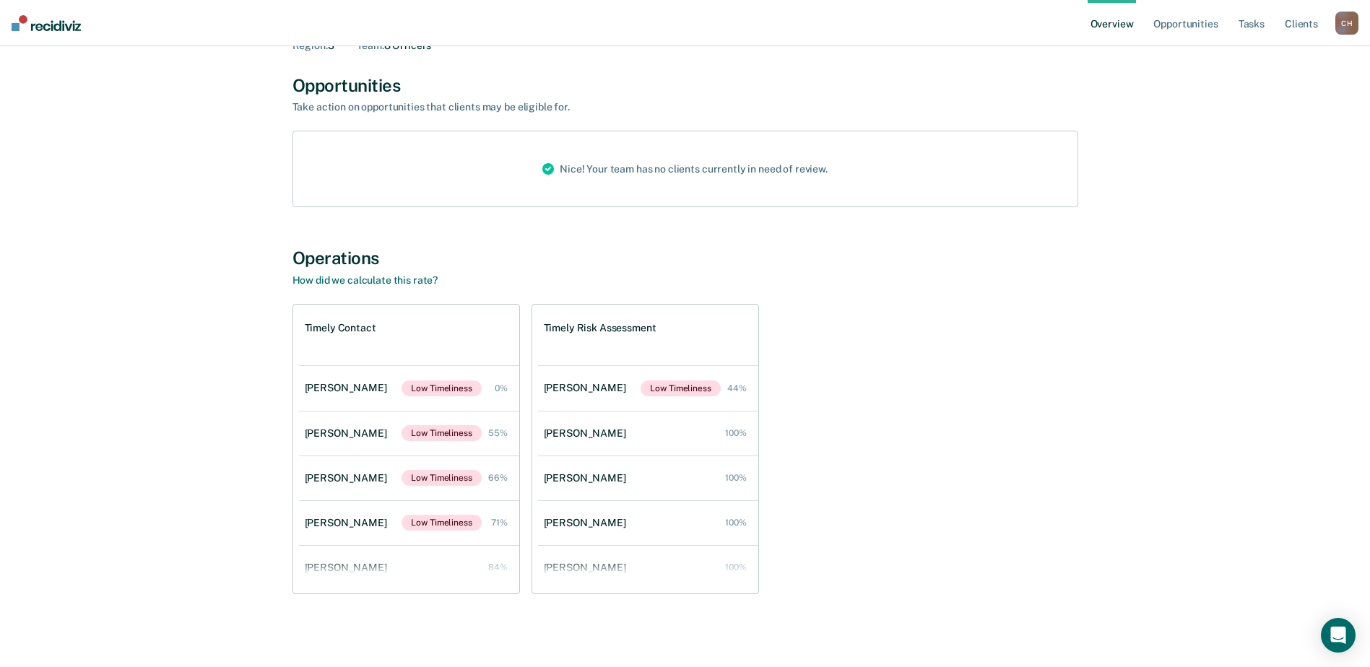
scroll to position [84, 0]
click at [339, 433] on div "[PERSON_NAME]" at bounding box center [349, 431] width 88 height 12
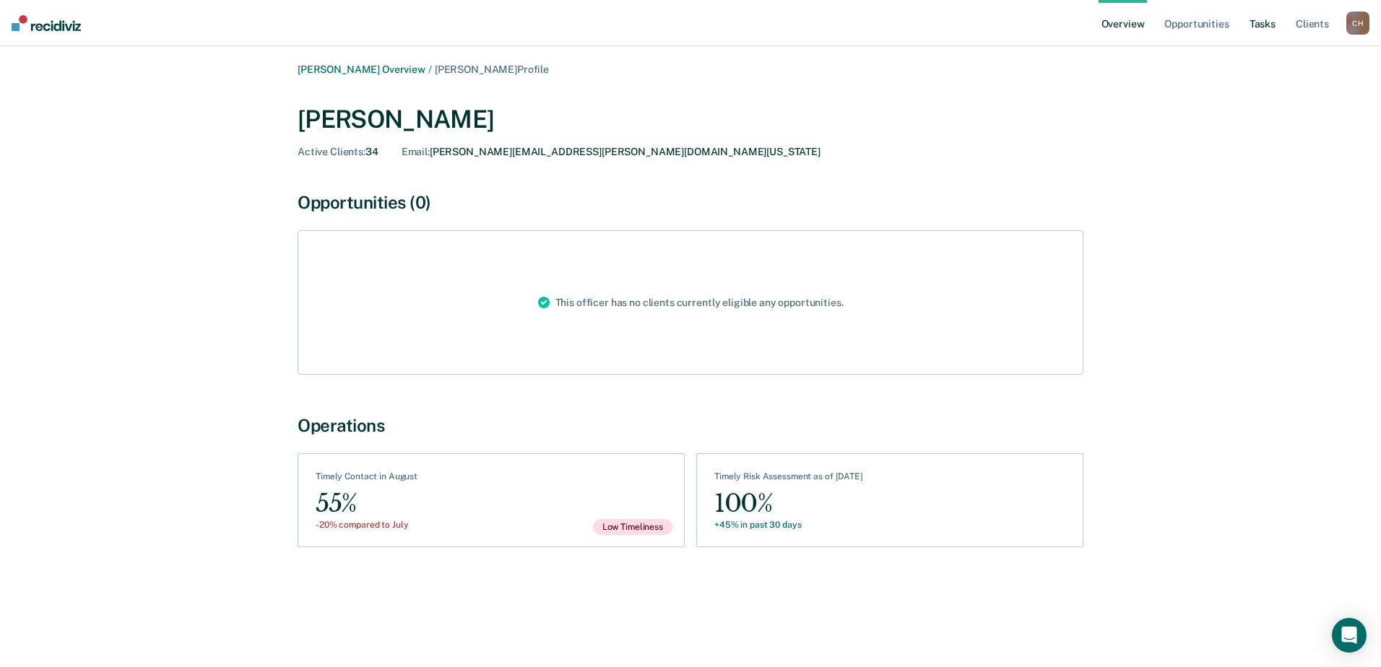
click at [1266, 23] on link "Tasks" at bounding box center [1262, 23] width 32 height 46
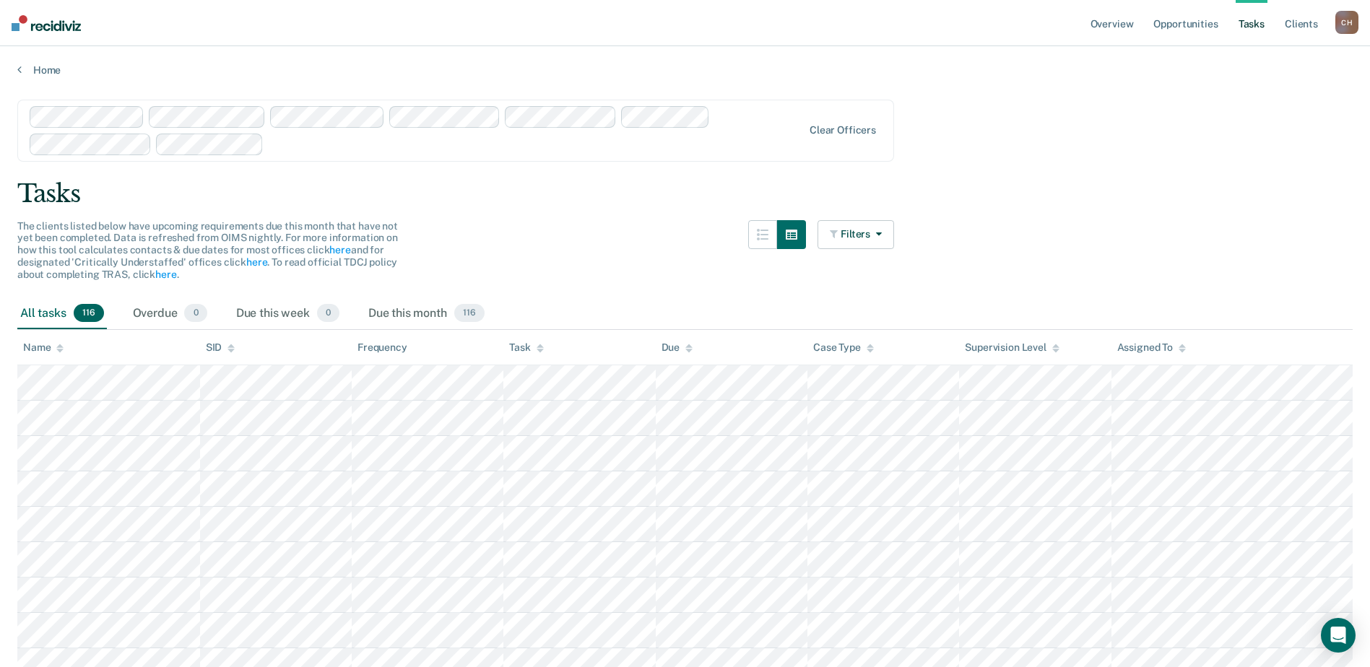
click at [688, 345] on icon at bounding box center [688, 346] width 7 height 4
click at [688, 348] on icon at bounding box center [688, 348] width 7 height 9
click at [422, 313] on div "Due this month 116" at bounding box center [426, 314] width 122 height 32
click at [289, 307] on div "Due this week 0" at bounding box center [287, 314] width 109 height 32
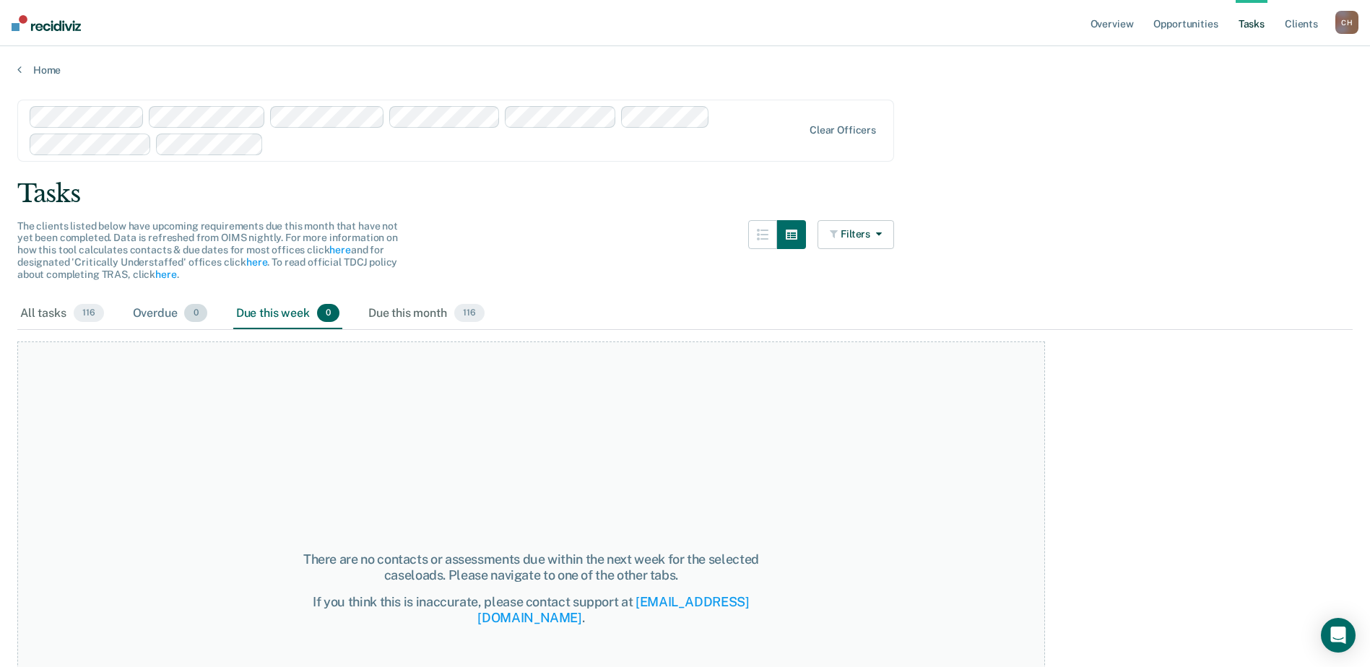
click at [158, 313] on div "Overdue 0" at bounding box center [170, 314] width 80 height 32
click at [48, 316] on div "All tasks 116" at bounding box center [62, 314] width 90 height 32
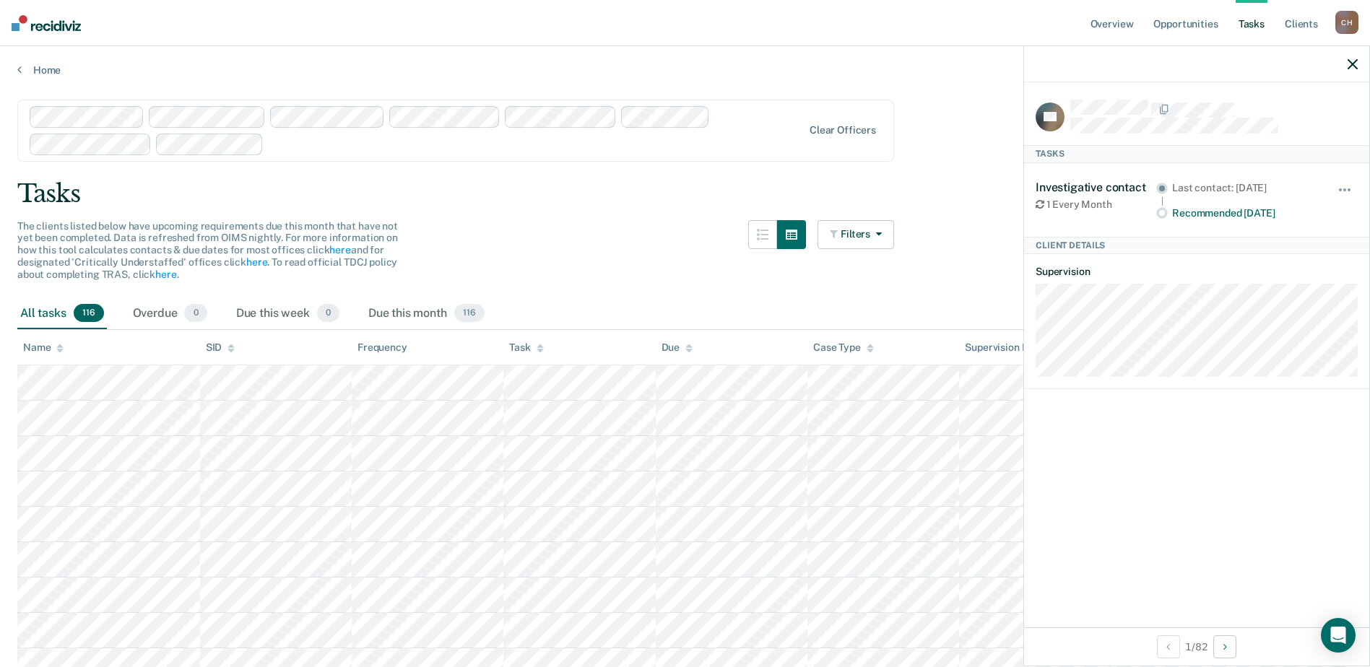
click at [582, 248] on div "The clients listed below have upcoming requirements due this month that have no…" at bounding box center [455, 259] width 877 height 78
click at [1351, 66] on icon "button" at bounding box center [1352, 64] width 10 height 10
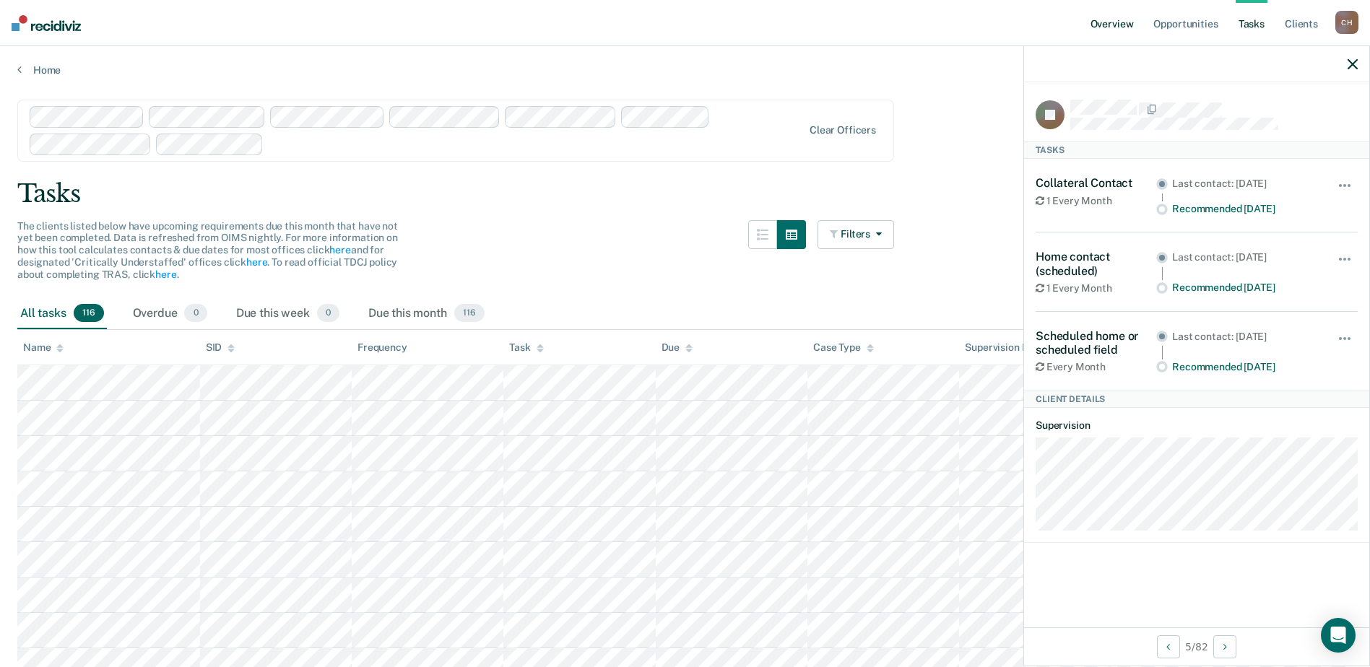
click at [1123, 26] on link "Overview" at bounding box center [1111, 23] width 49 height 46
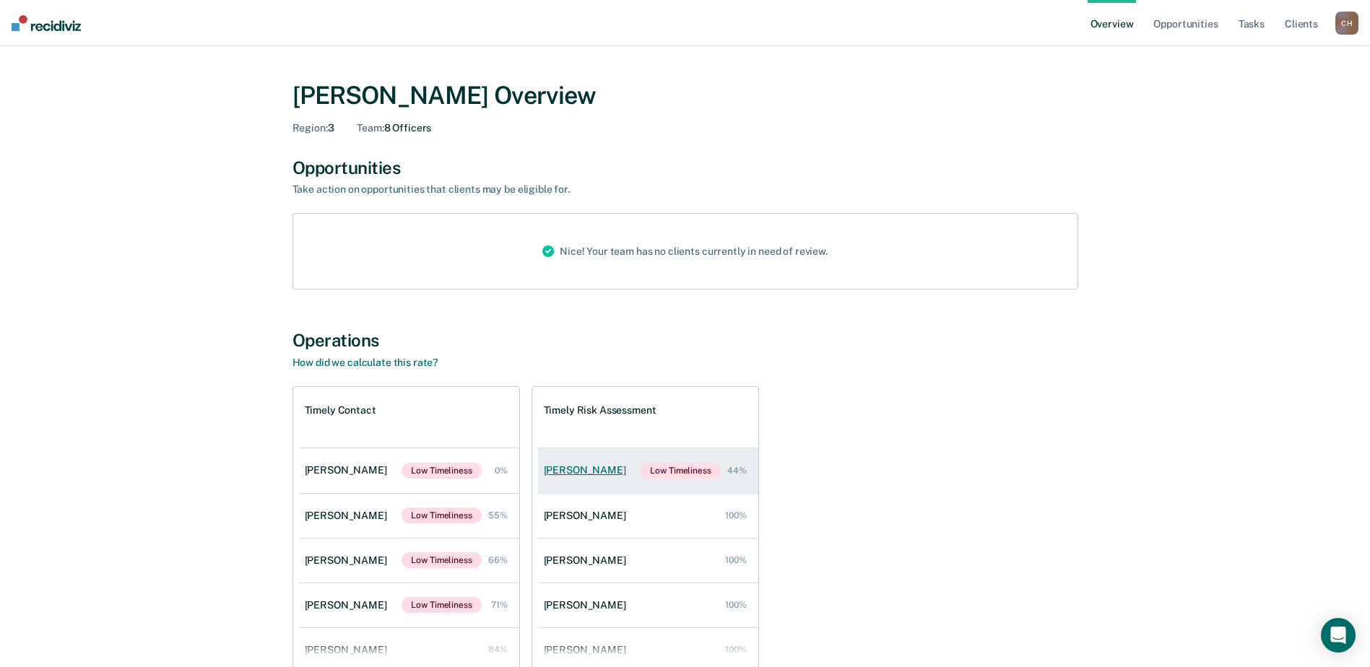
click at [581, 477] on link "Brionna Hawkins Low Timeliness 44%" at bounding box center [648, 470] width 220 height 45
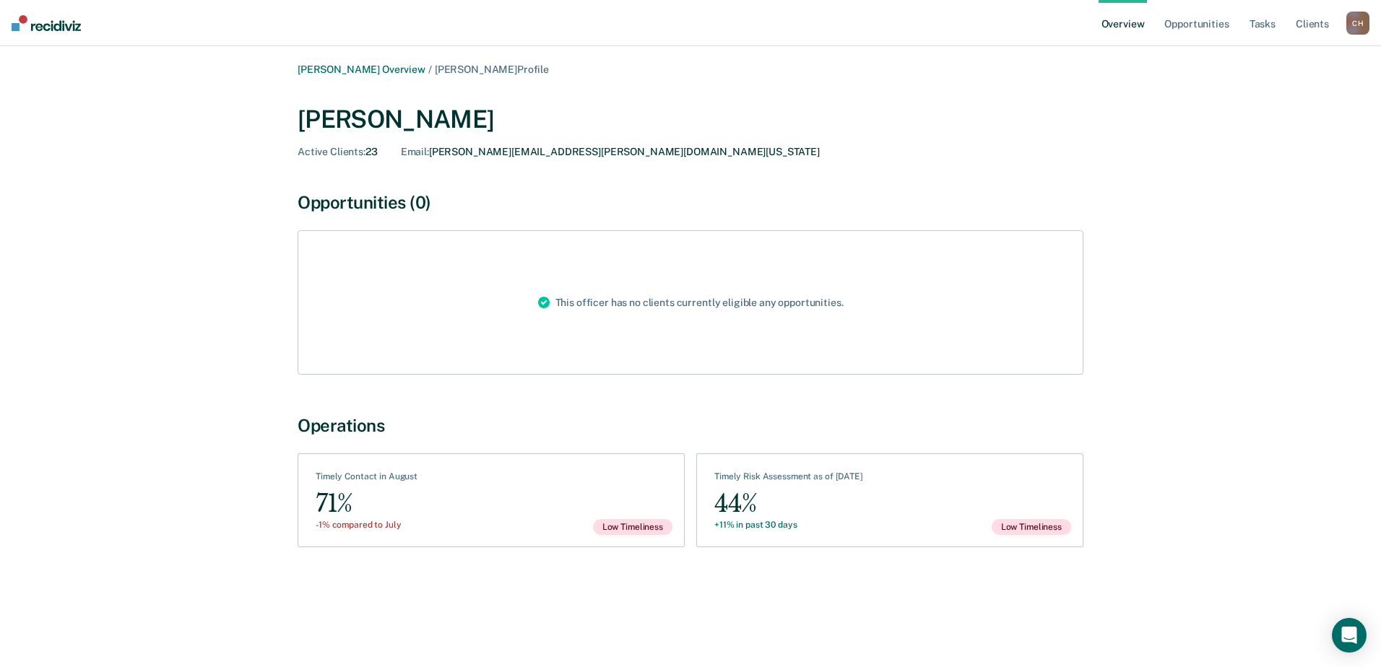
click at [1123, 19] on link "Overview" at bounding box center [1122, 23] width 49 height 46
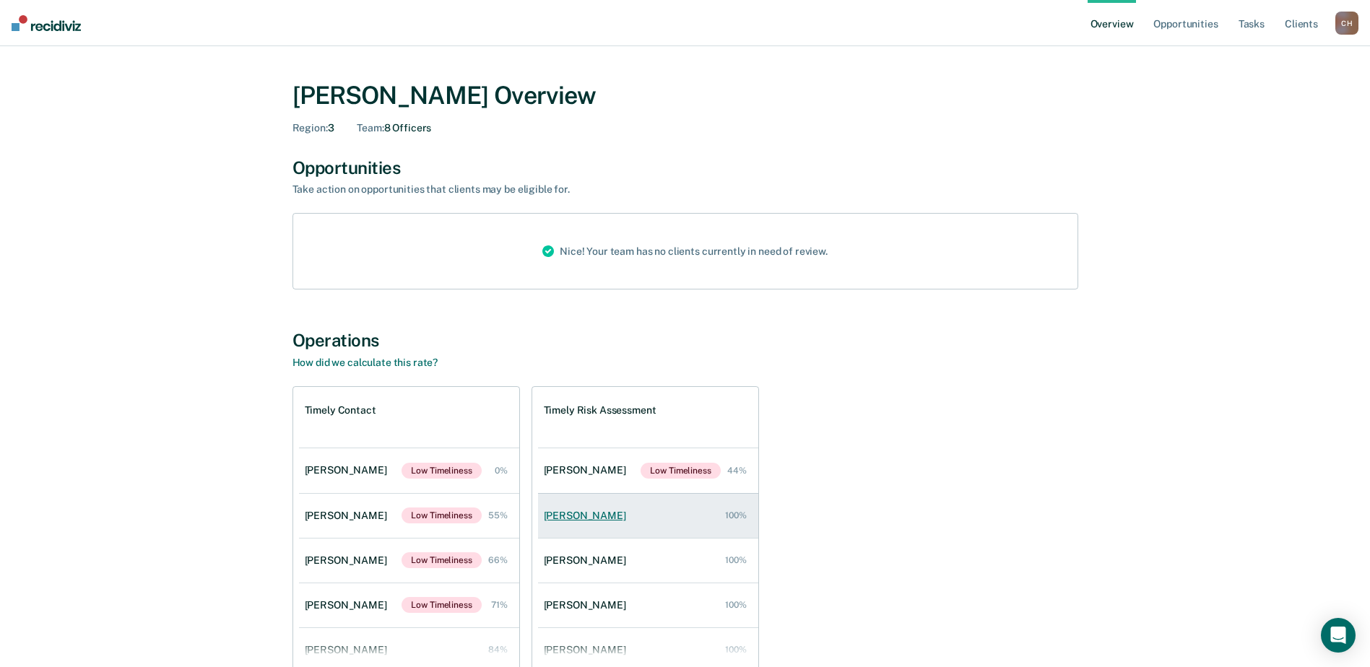
click at [609, 514] on div "[PERSON_NAME]" at bounding box center [588, 516] width 88 height 12
